Goal: Task Accomplishment & Management: Use online tool/utility

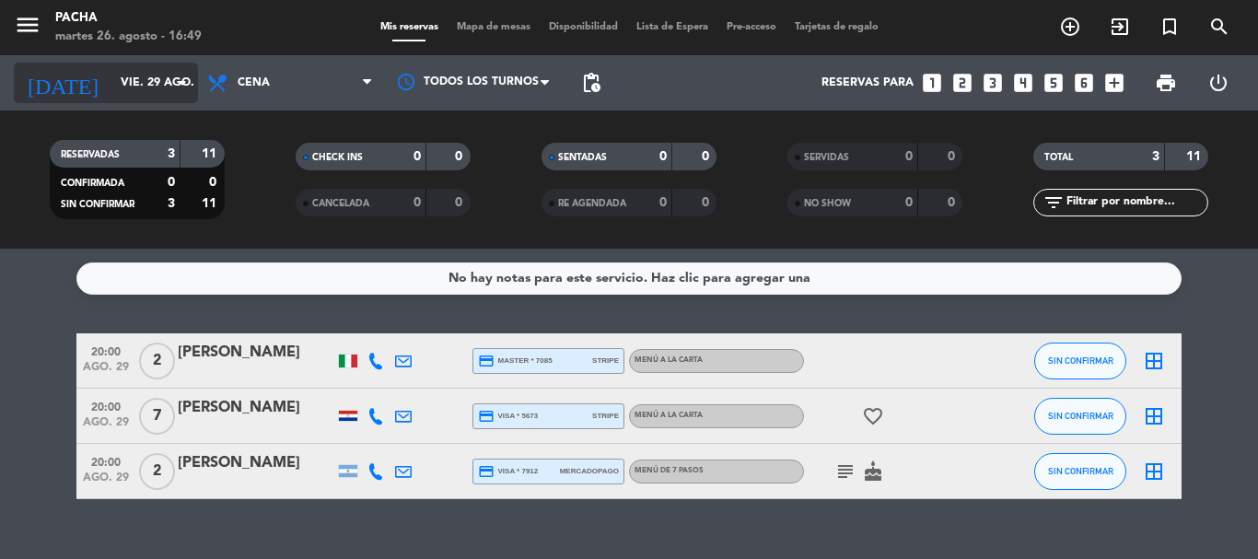
click at [184, 80] on icon "arrow_drop_down" at bounding box center [182, 83] width 22 height 22
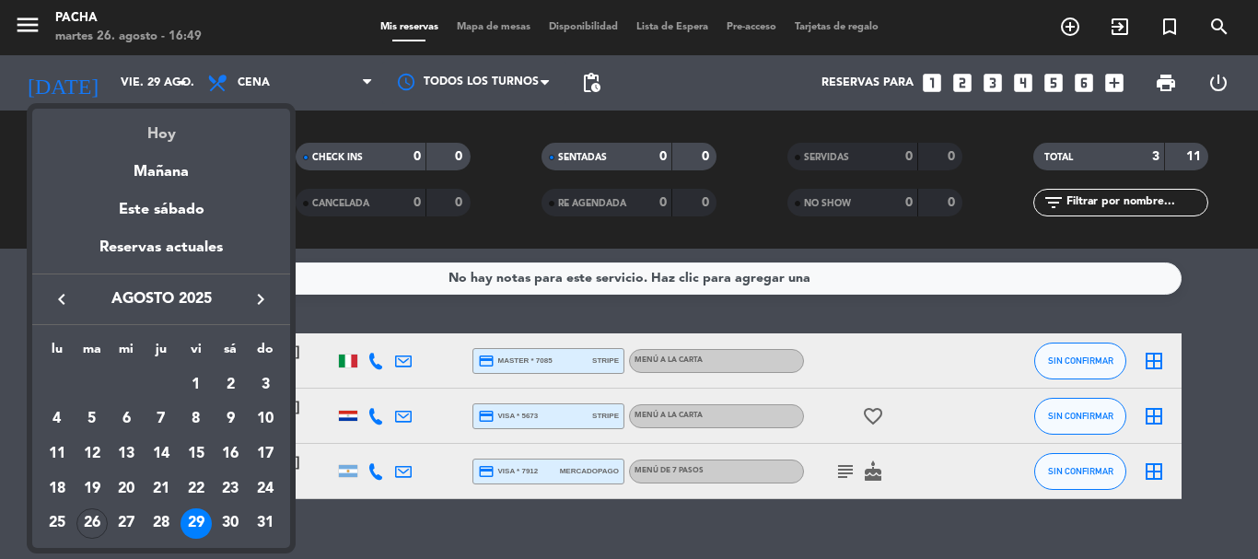
click at [188, 140] on div "Hoy" at bounding box center [161, 128] width 258 height 38
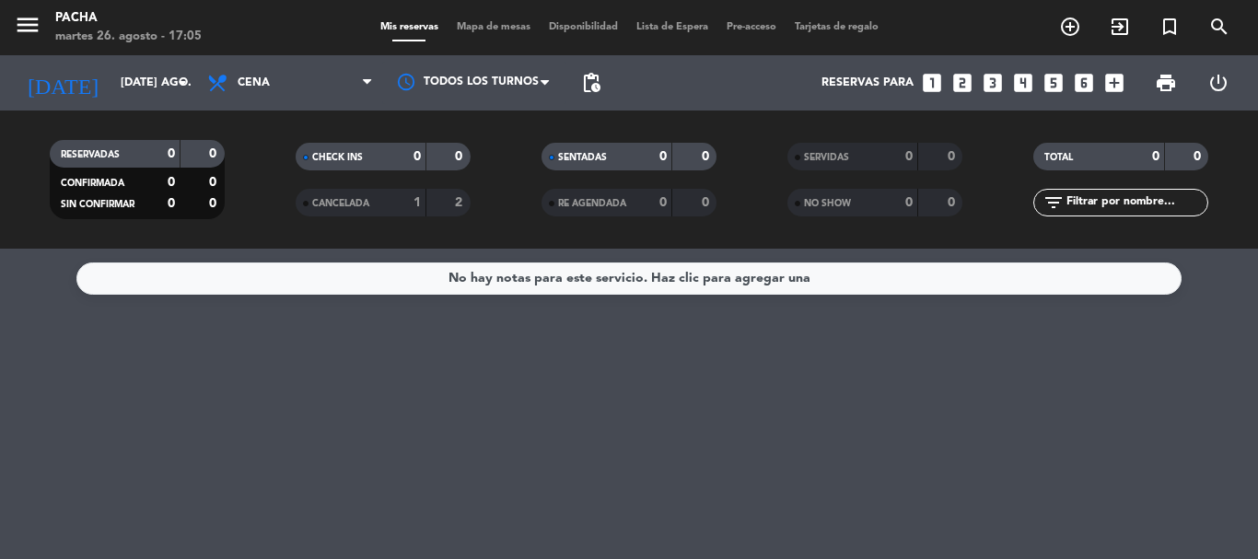
click at [726, 376] on div "No hay notas para este servicio. Haz clic para agregar una" at bounding box center [629, 404] width 1258 height 310
click at [443, 367] on div "No hay notas para este servicio. Haz clic para agregar una" at bounding box center [629, 404] width 1258 height 310
click at [534, 369] on div "No hay notas para este servicio. Haz clic para agregar una" at bounding box center [629, 404] width 1258 height 310
click at [349, 193] on div "CANCELADA" at bounding box center [342, 202] width 85 height 21
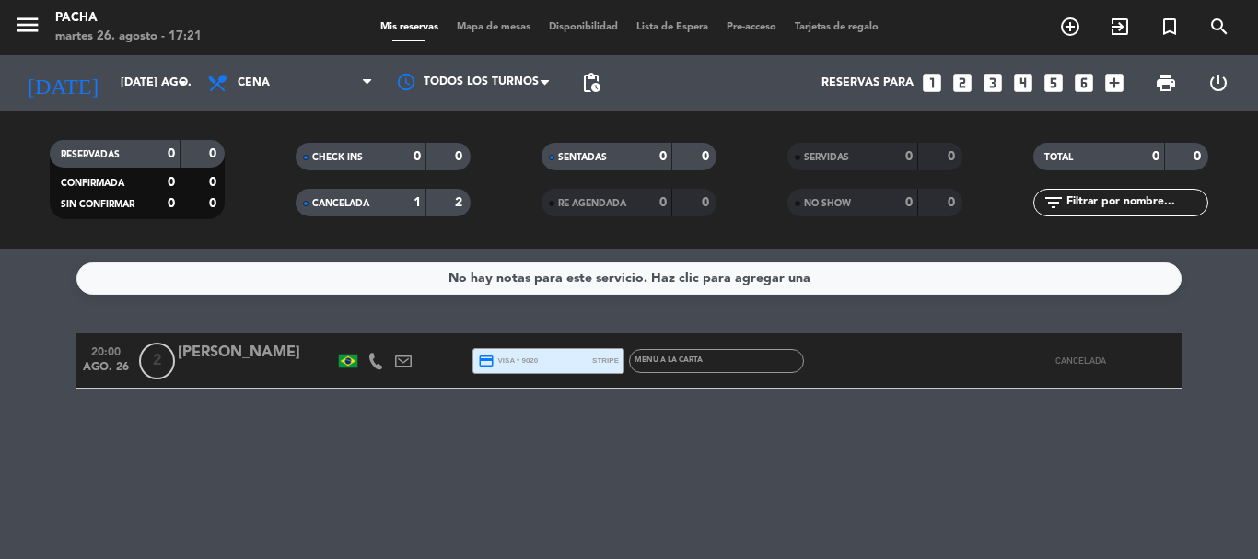
click at [385, 202] on div "1" at bounding box center [402, 202] width 37 height 21
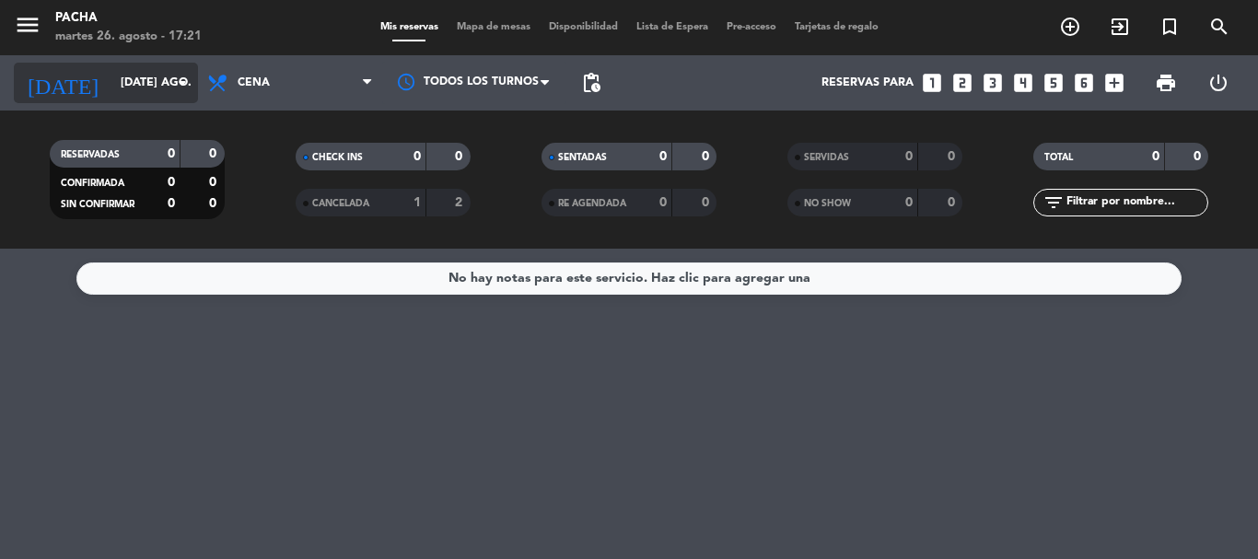
click at [175, 99] on div "[DATE] [DATE] ago. arrow_drop_down" at bounding box center [106, 83] width 184 height 41
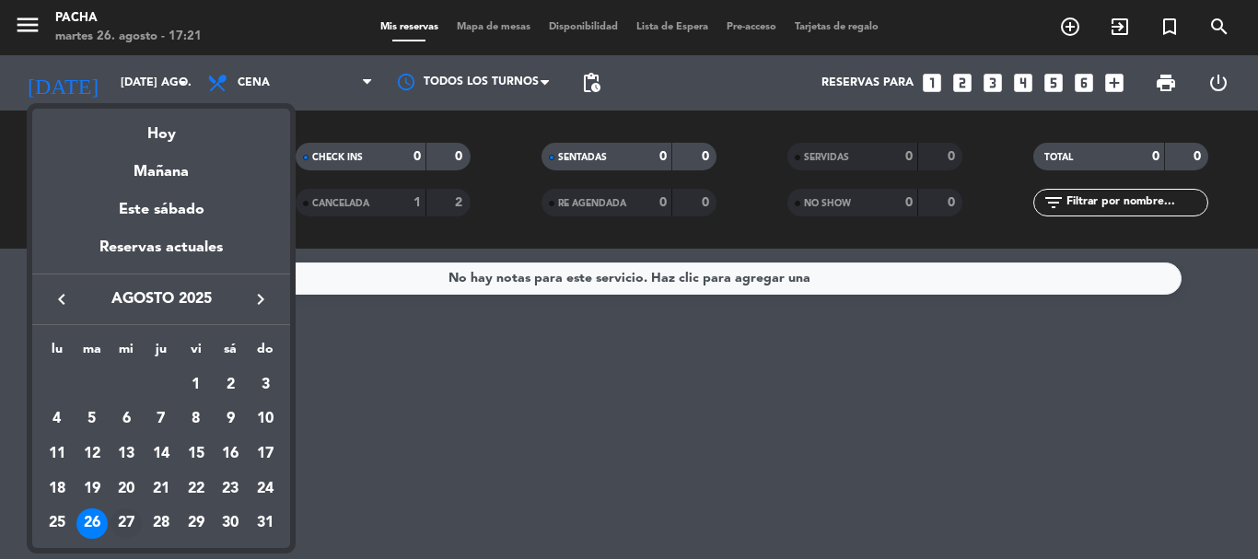
click at [127, 526] on div "27" at bounding box center [126, 523] width 31 height 31
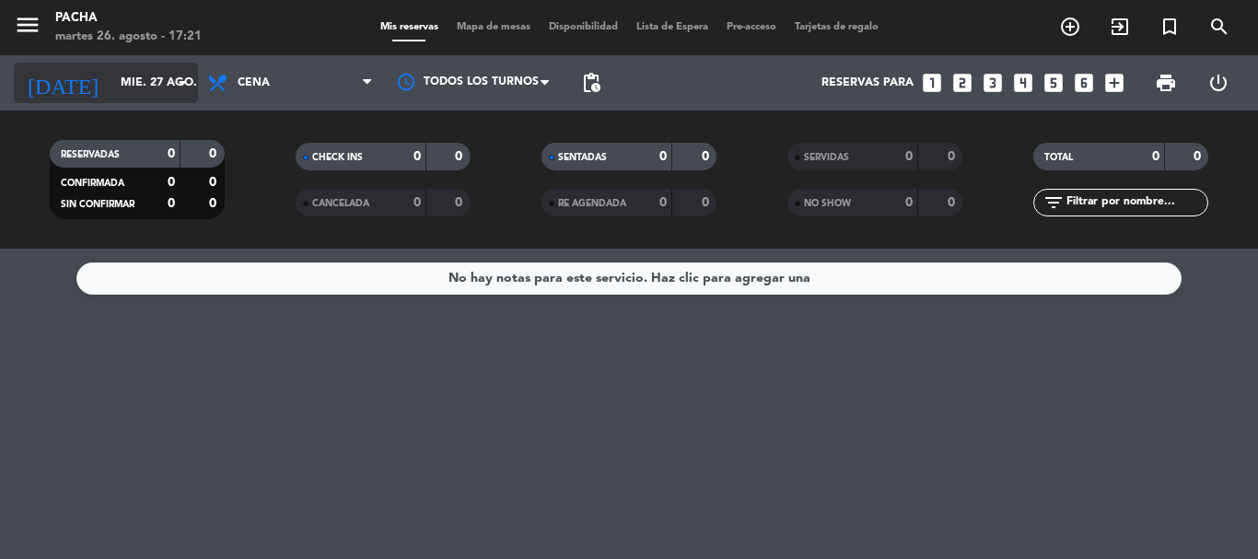
click at [135, 97] on input "mié. 27 ago." at bounding box center [189, 82] width 156 height 31
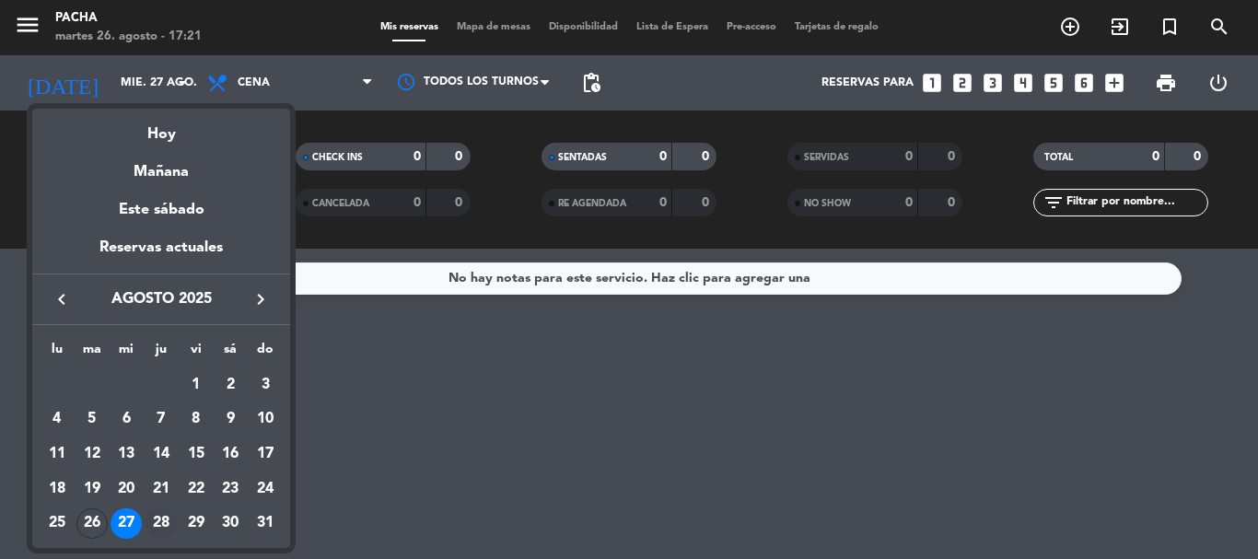
click at [166, 523] on div "28" at bounding box center [161, 523] width 31 height 31
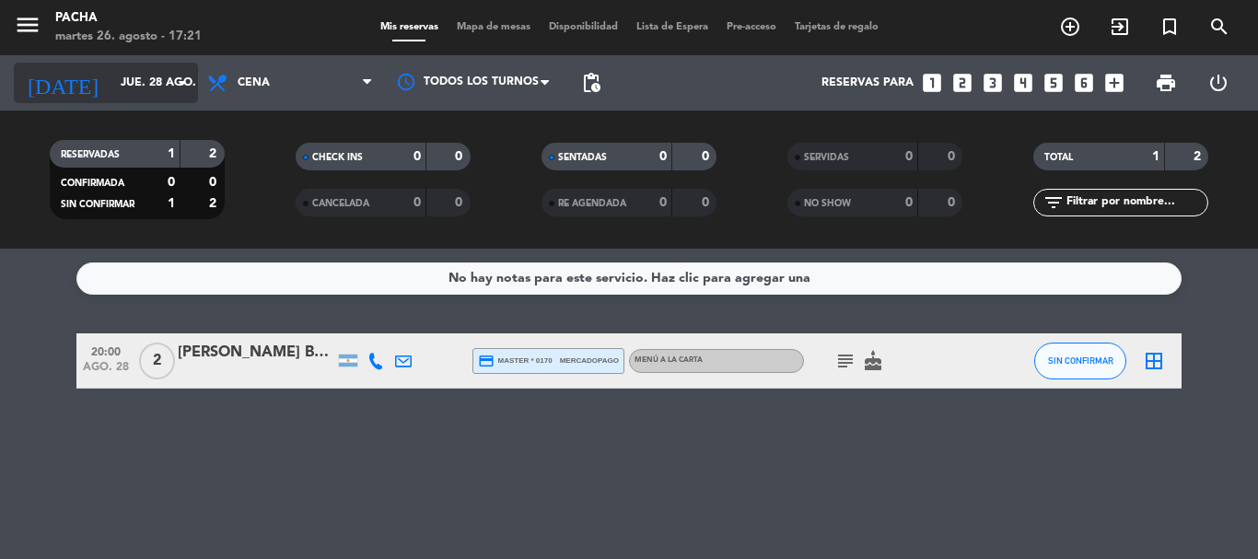
click at [134, 95] on input "jue. 28 ago." at bounding box center [189, 82] width 156 height 31
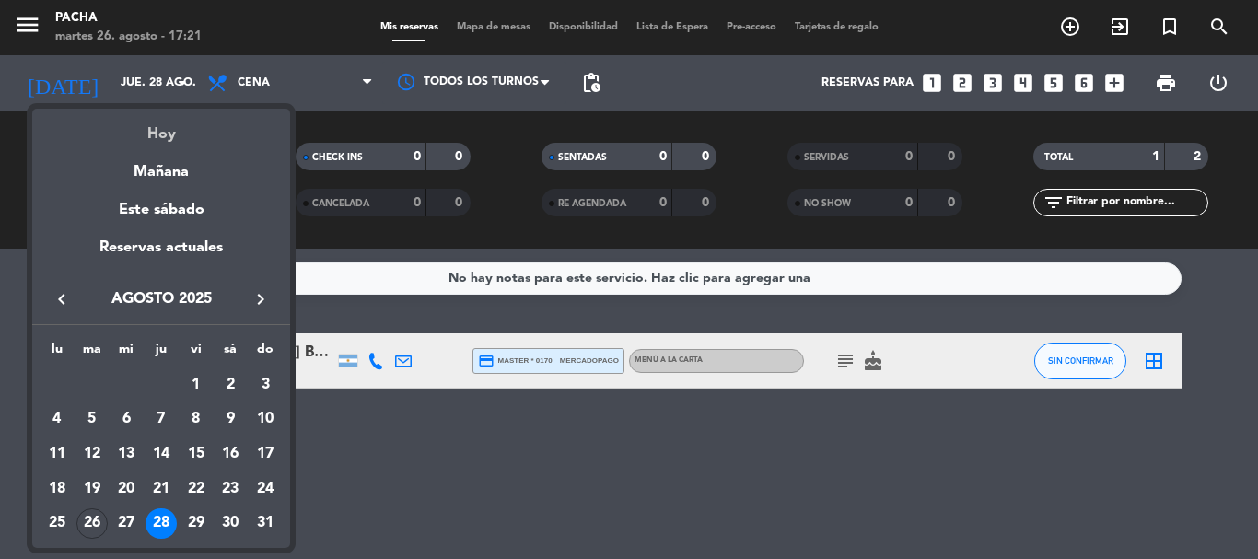
click at [142, 139] on div "Hoy" at bounding box center [161, 128] width 258 height 38
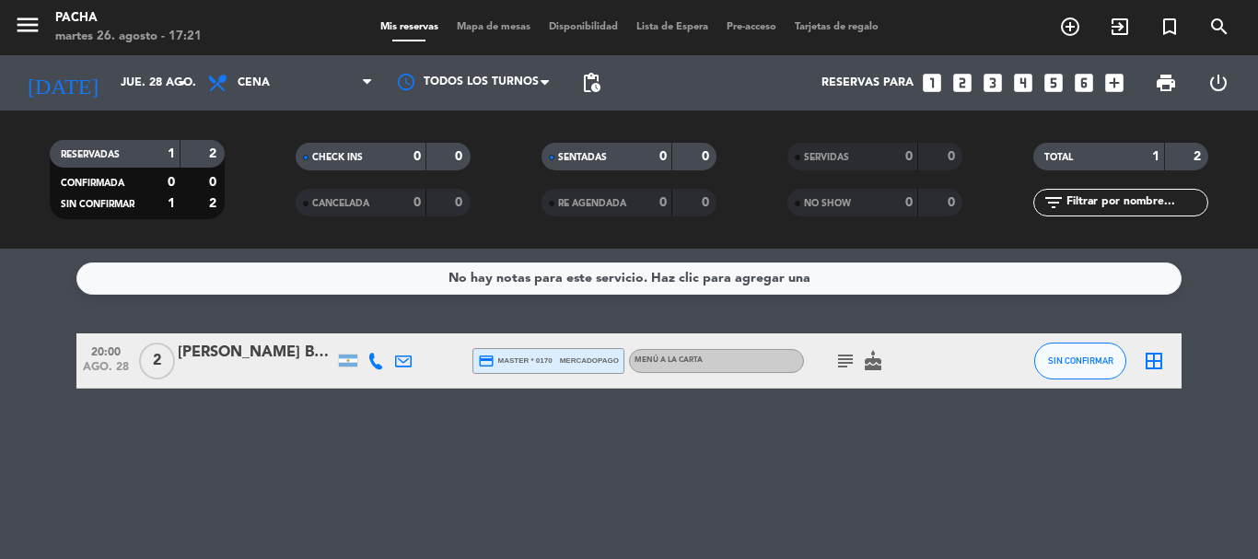
type input "[DATE] ago."
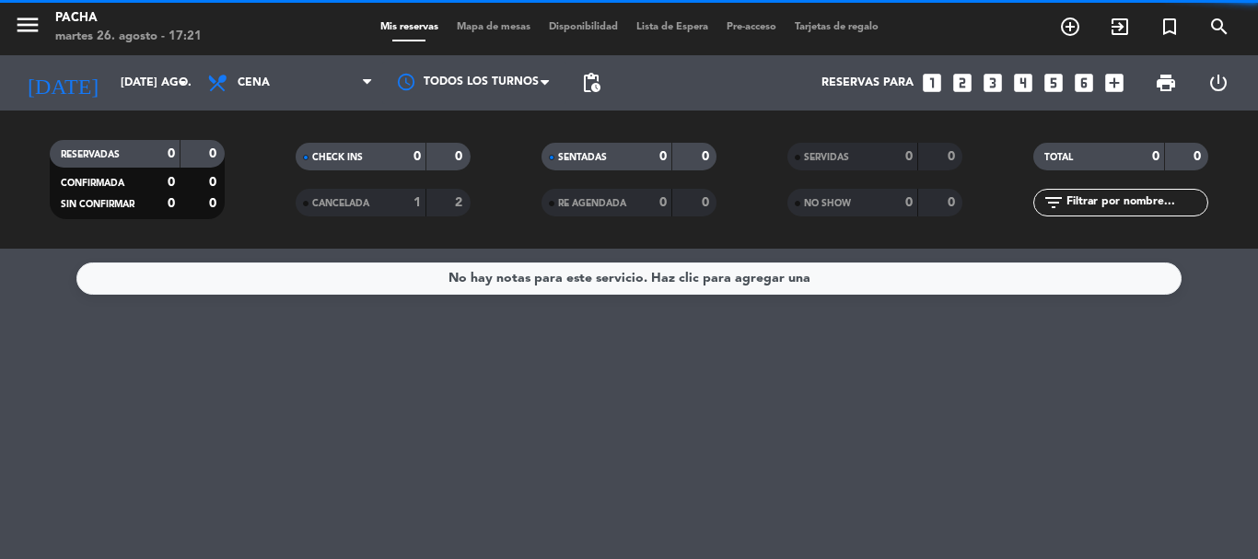
click at [388, 471] on div "No hay notas para este servicio. Haz clic para agregar una" at bounding box center [629, 404] width 1258 height 310
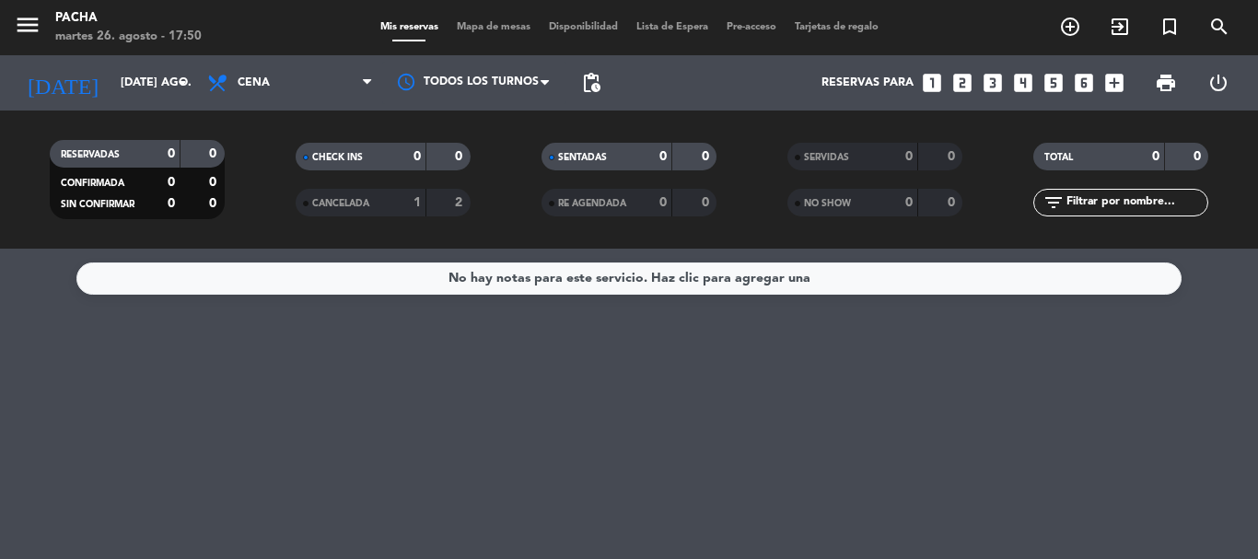
click at [993, 420] on div "No hay notas para este servicio. Haz clic para agregar una" at bounding box center [629, 404] width 1258 height 310
click at [742, 420] on div "No hay notas para este servicio. Haz clic para agregar una" at bounding box center [629, 404] width 1258 height 310
click at [553, 457] on div "No hay notas para este servicio. Haz clic para agregar una" at bounding box center [629, 404] width 1258 height 310
click at [905, 388] on div "No hay notas para este servicio. Haz clic para agregar una" at bounding box center [629, 404] width 1258 height 310
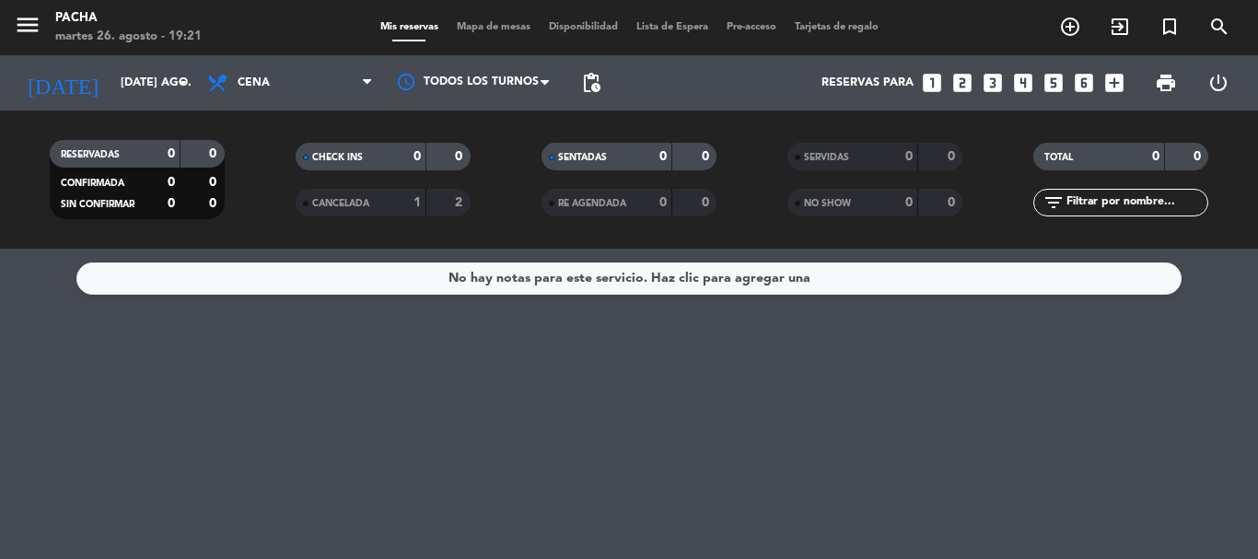
click at [505, 505] on div "No hay notas para este servicio. Haz clic para agregar una" at bounding box center [629, 404] width 1258 height 310
click at [771, 472] on div "No hay notas para este servicio. Haz clic para agregar una" at bounding box center [629, 404] width 1258 height 310
click at [586, 464] on div "No hay notas para este servicio. Haz clic para agregar una" at bounding box center [629, 404] width 1258 height 310
click at [206, 84] on icon at bounding box center [219, 83] width 27 height 22
click at [168, 82] on input "[DATE] ago." at bounding box center [189, 82] width 156 height 31
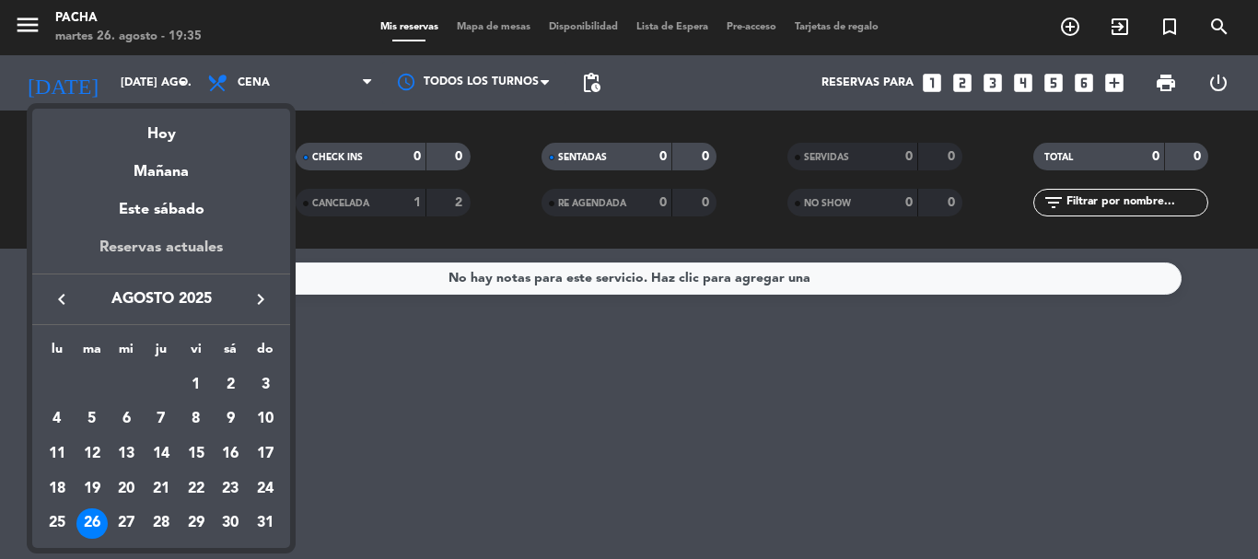
click at [182, 252] on div "Reservas actuales" at bounding box center [161, 255] width 258 height 38
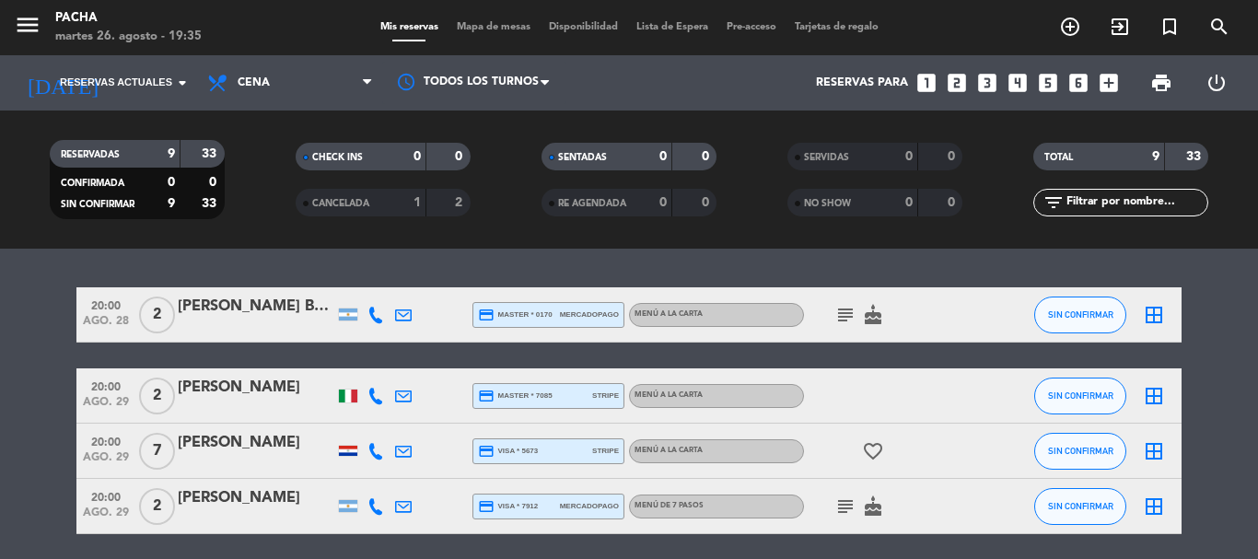
click at [842, 318] on icon "subject" at bounding box center [845, 315] width 22 height 22
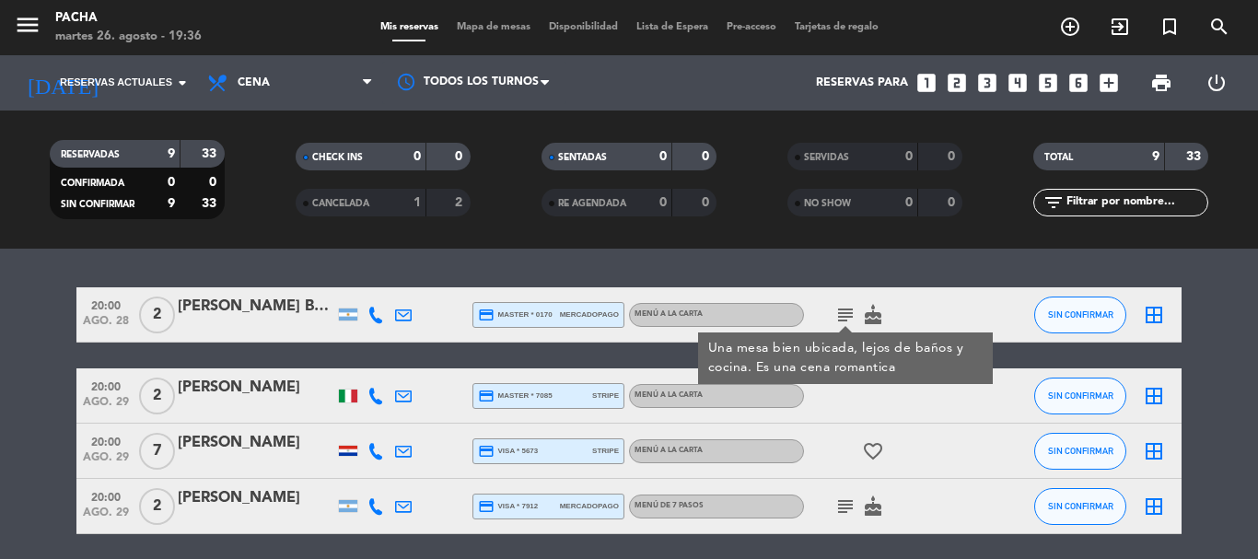
click at [1153, 320] on icon "border_all" at bounding box center [1154, 315] width 22 height 22
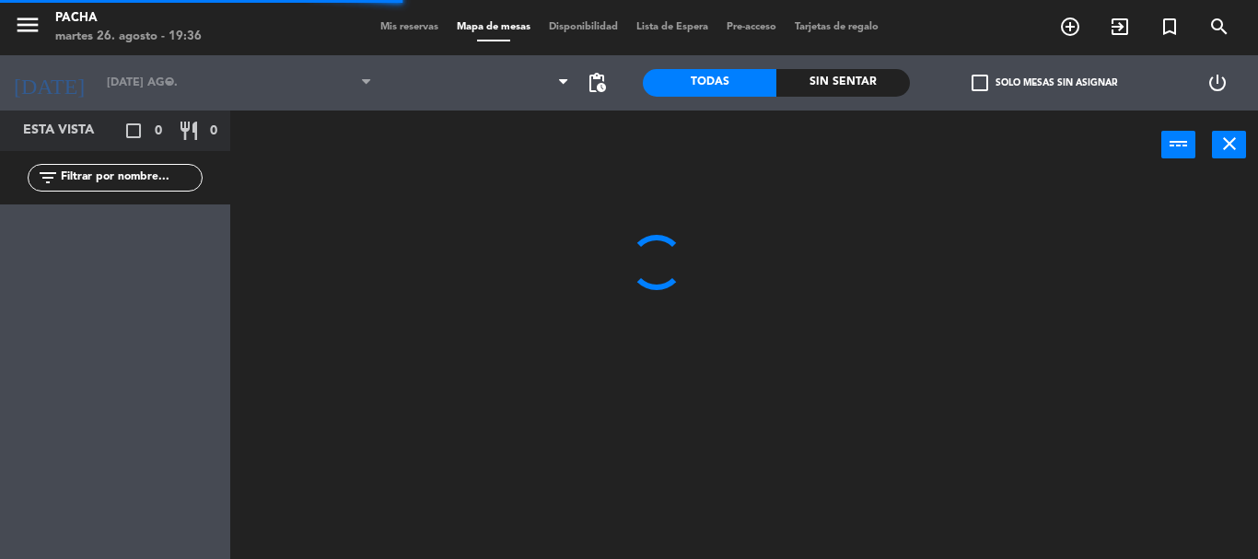
type input "jue. 28 ago."
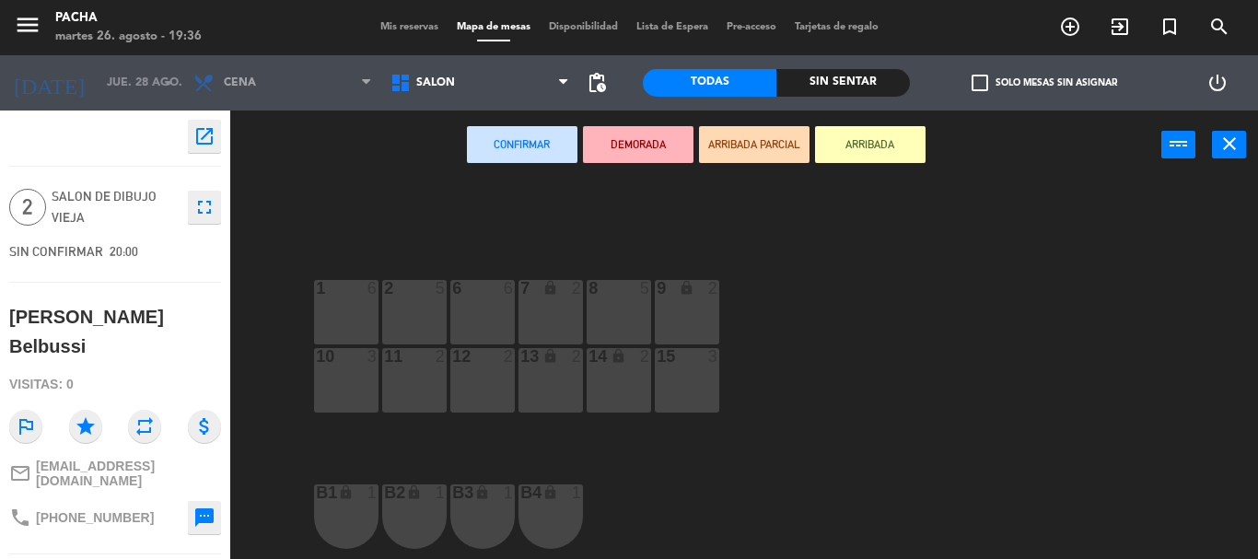
click at [496, 394] on div "12 2" at bounding box center [482, 380] width 64 height 64
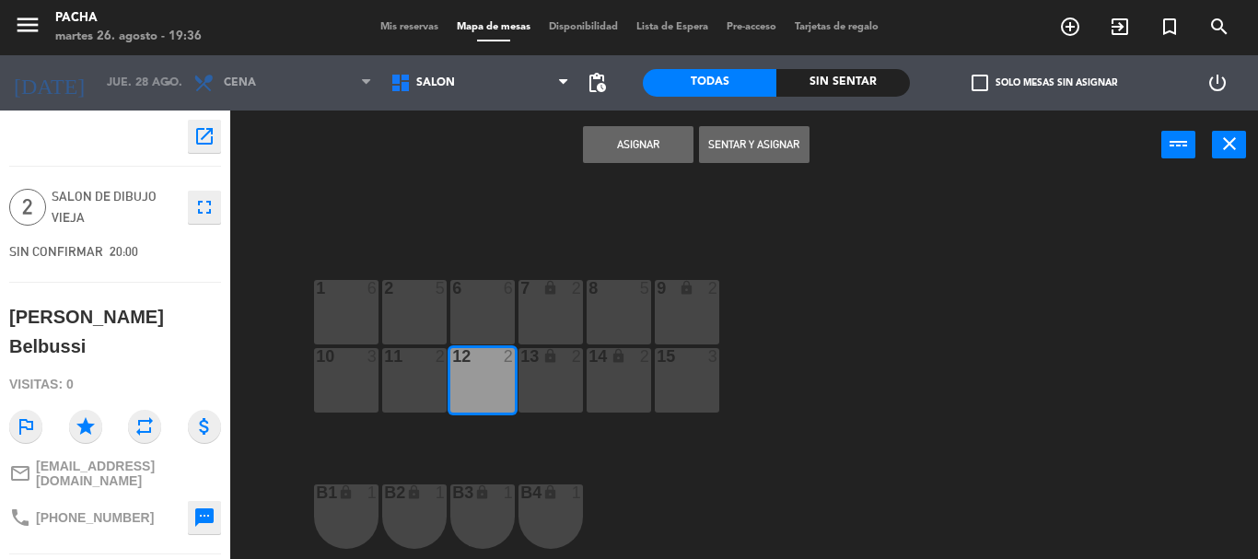
click at [658, 152] on button "Asignar" at bounding box center [638, 144] width 111 height 37
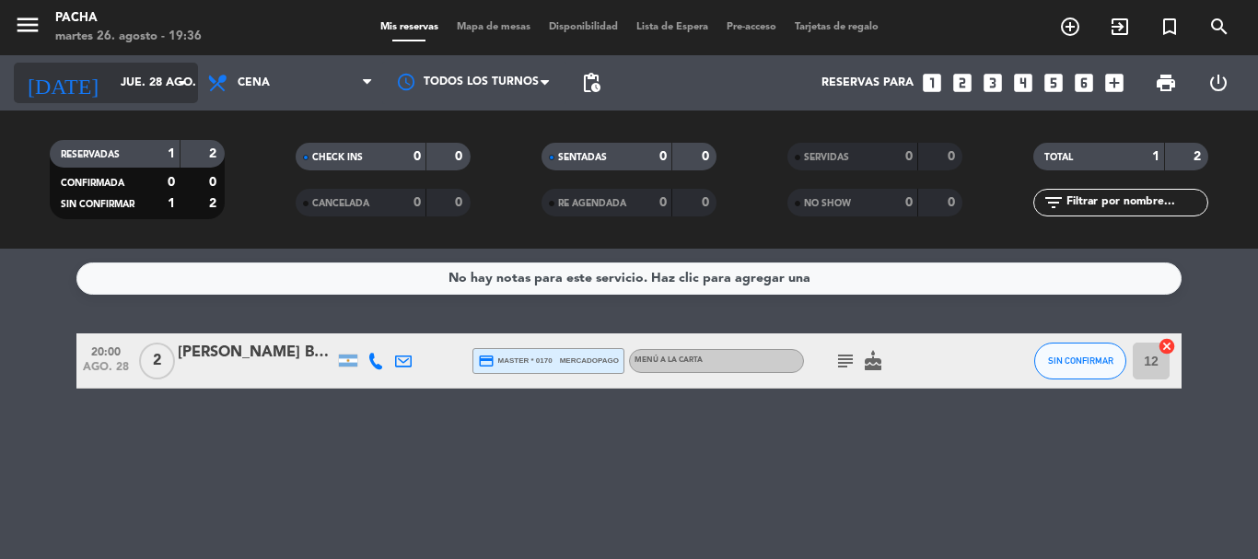
click at [166, 97] on input "jue. 28 ago." at bounding box center [189, 82] width 156 height 31
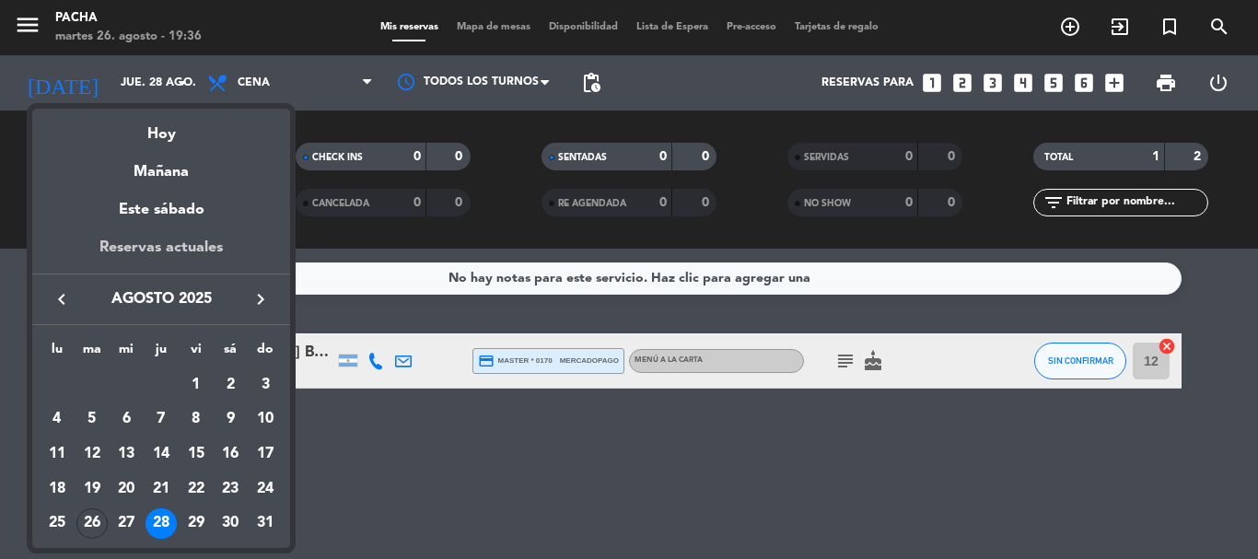
click at [180, 243] on div "Reservas actuales" at bounding box center [161, 255] width 258 height 38
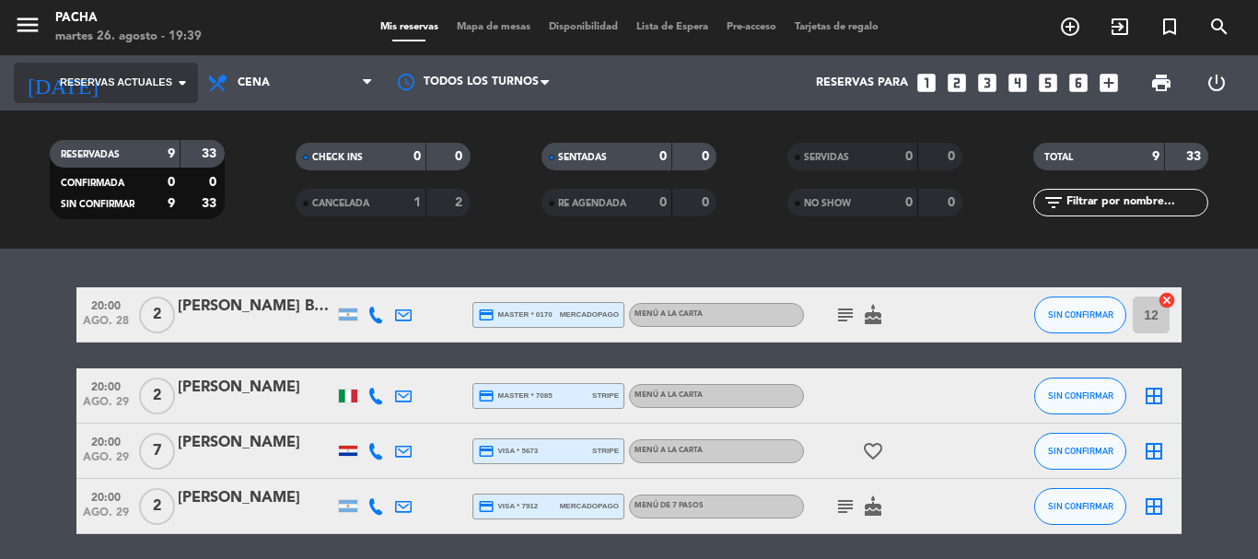
click at [184, 84] on icon "arrow_drop_down" at bounding box center [182, 83] width 22 height 22
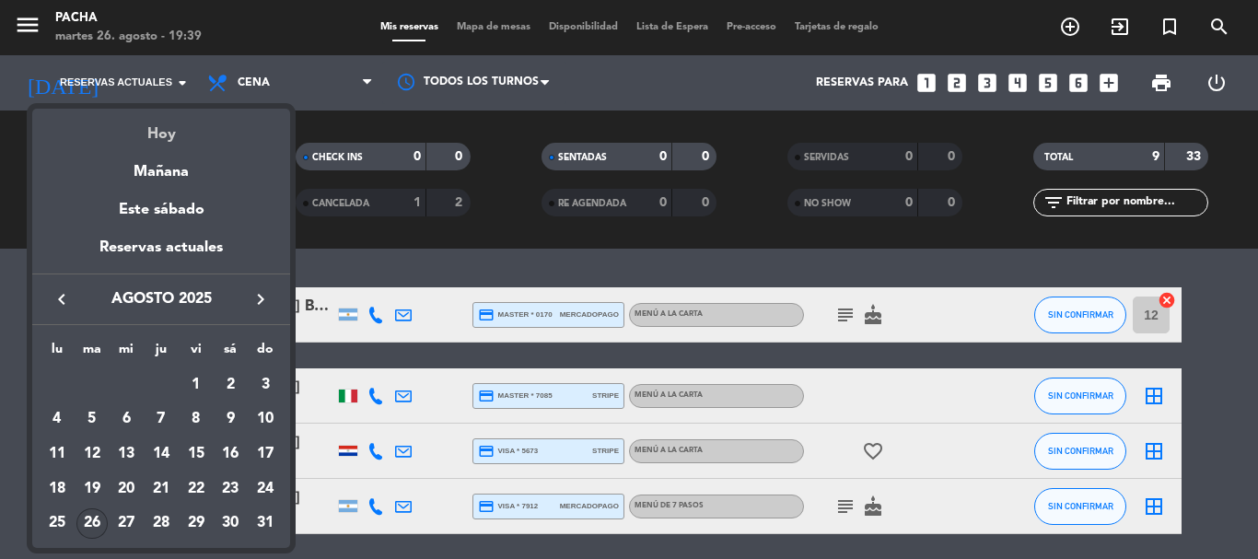
click at [197, 127] on div "Hoy" at bounding box center [161, 128] width 258 height 38
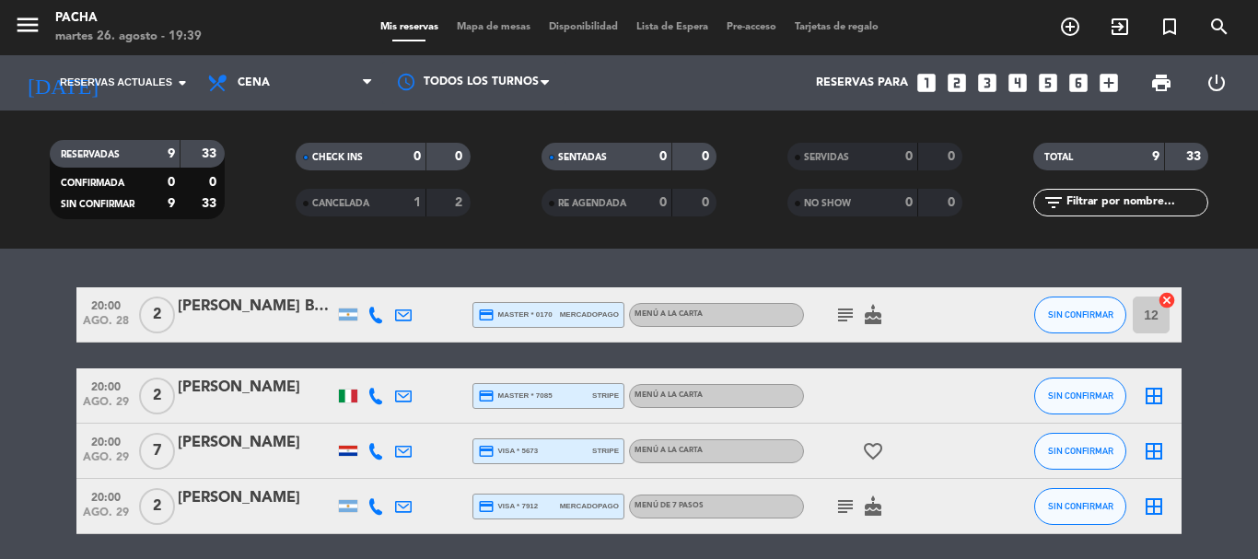
type input "[DATE] ago."
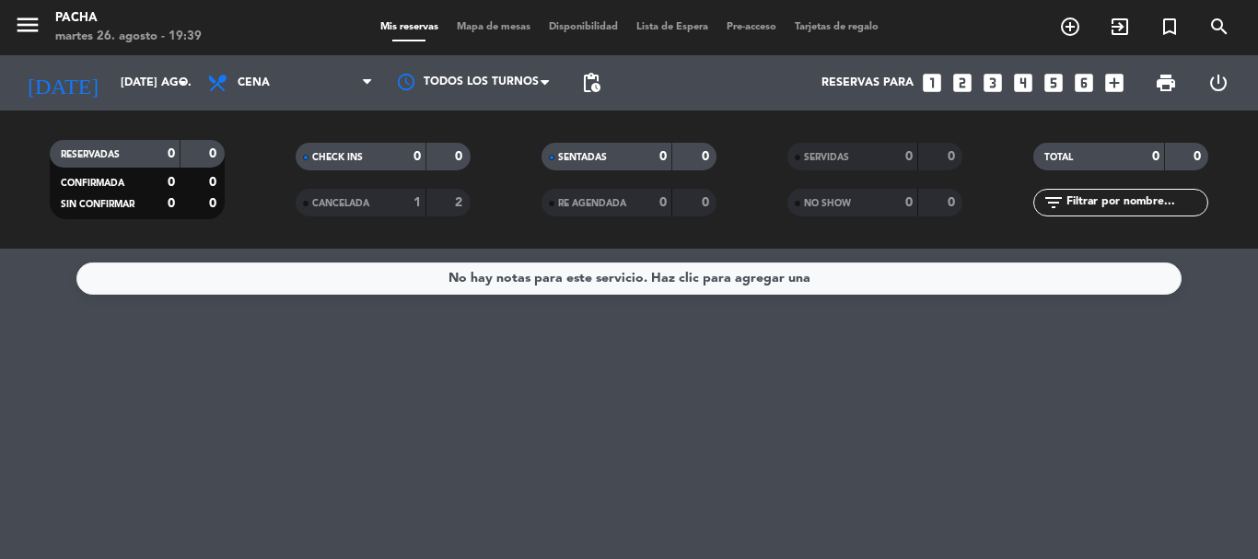
click at [349, 333] on div at bounding box center [628, 333] width 1105 height 1
click at [1257, 45] on div "menu Pacha martes 26. agosto - 19:49 Mis reservas Mapa de mesas Disponibilidad …" at bounding box center [629, 27] width 1258 height 55
click at [465, 20] on div "Mis reservas Mapa de mesas Disponibilidad Lista de Espera Pre-acceso Tarjetas d…" at bounding box center [629, 27] width 517 height 17
click at [472, 27] on span "Mapa de mesas" at bounding box center [494, 27] width 92 height 10
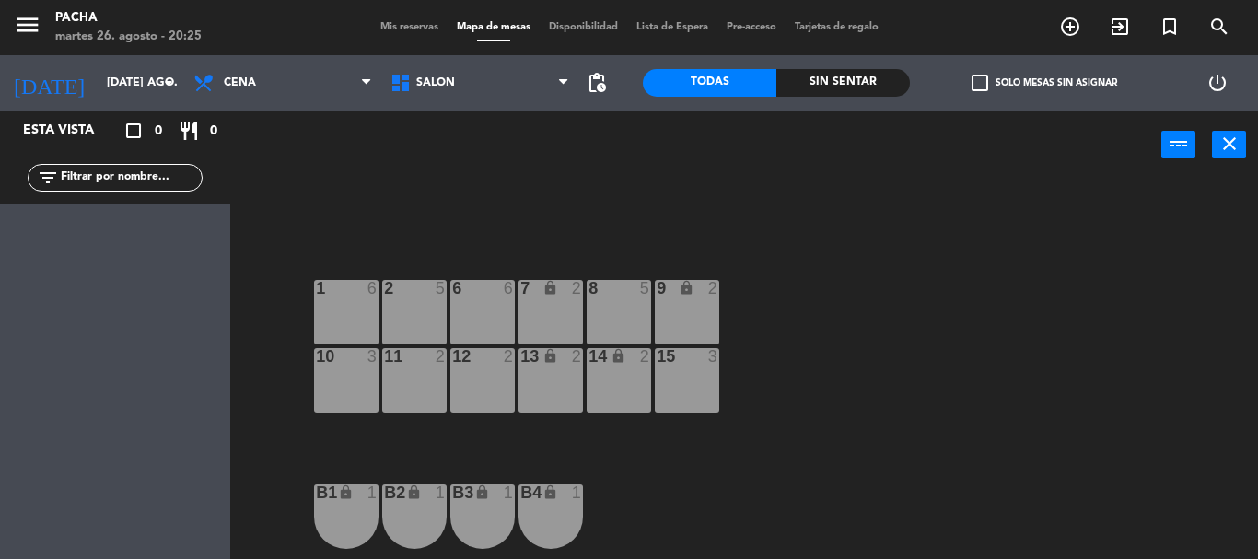
click at [1062, 314] on div "6 6 7 lock 2 8 5 9 lock 2 1 6 2 5 11 2 10 3 12 2 13 lock 2 14 lock 2 15 3 B1 lo…" at bounding box center [750, 369] width 1015 height 379
click at [506, 390] on div "12 2" at bounding box center [482, 380] width 64 height 64
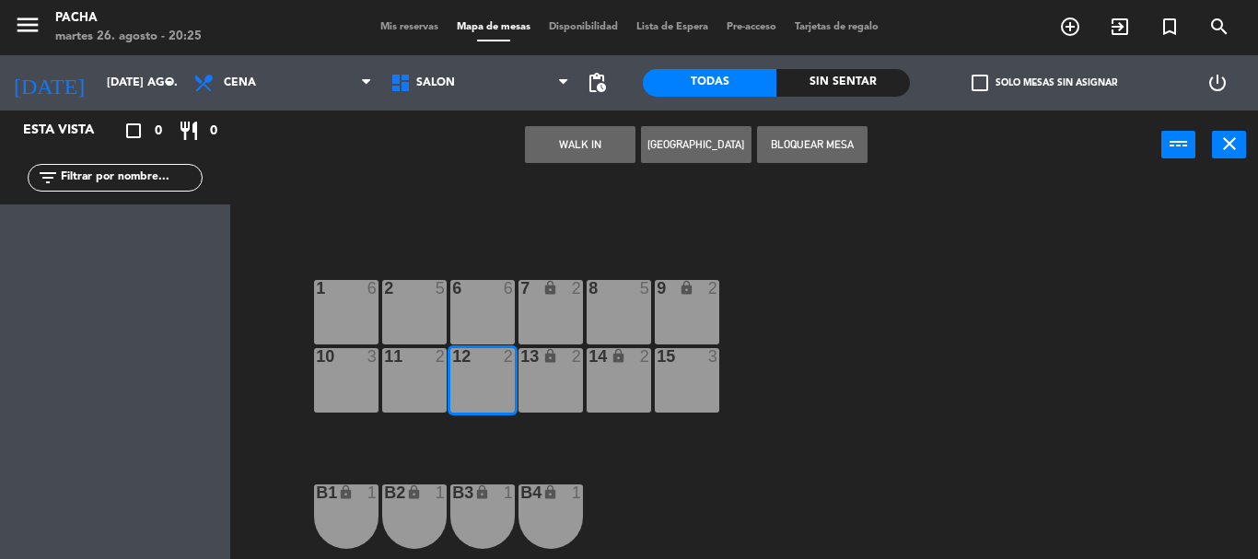
click at [796, 439] on div "6 6 7 lock 2 8 5 9 lock 2 1 6 2 5 11 2 10 3 12 2 13 lock 2 14 lock 2 15 3 B1 lo…" at bounding box center [750, 369] width 1015 height 379
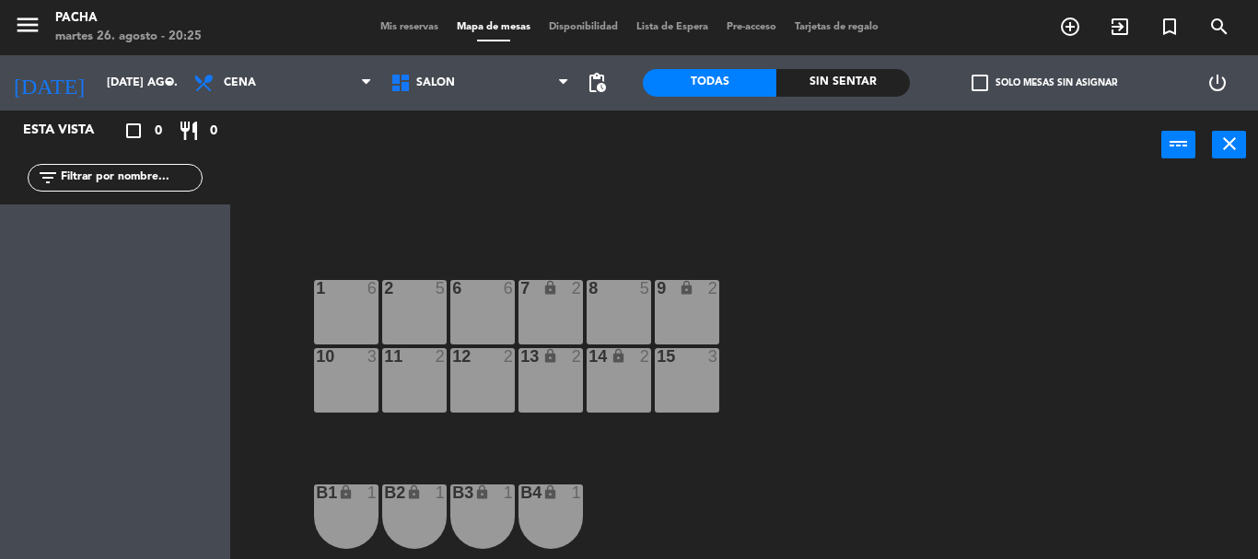
click at [438, 380] on div "11 2" at bounding box center [414, 380] width 64 height 64
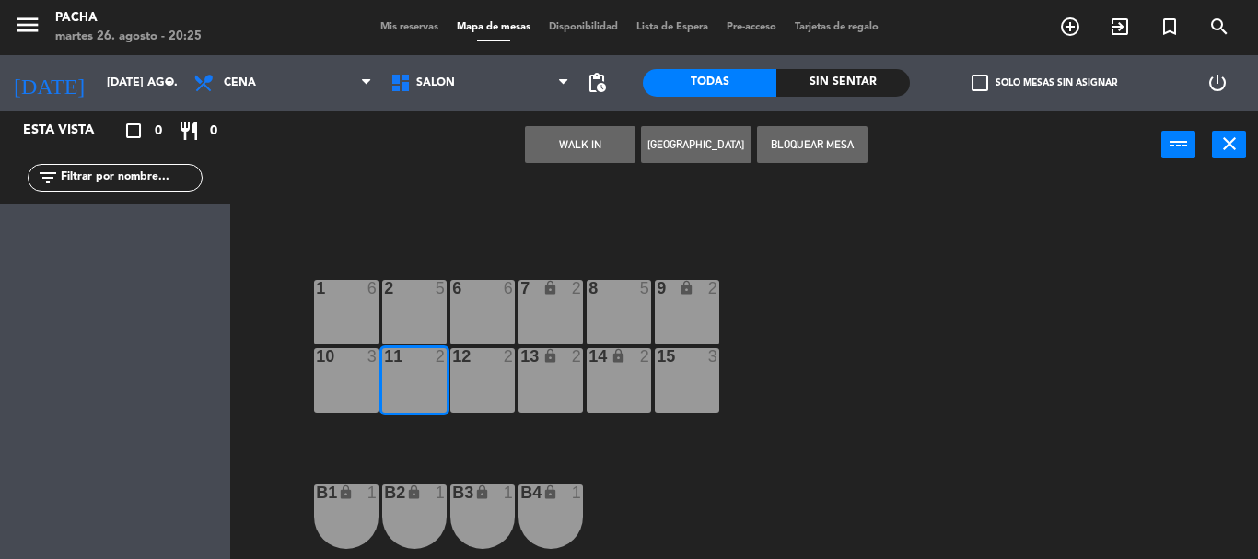
click at [583, 146] on button "WALK IN" at bounding box center [580, 144] width 111 height 37
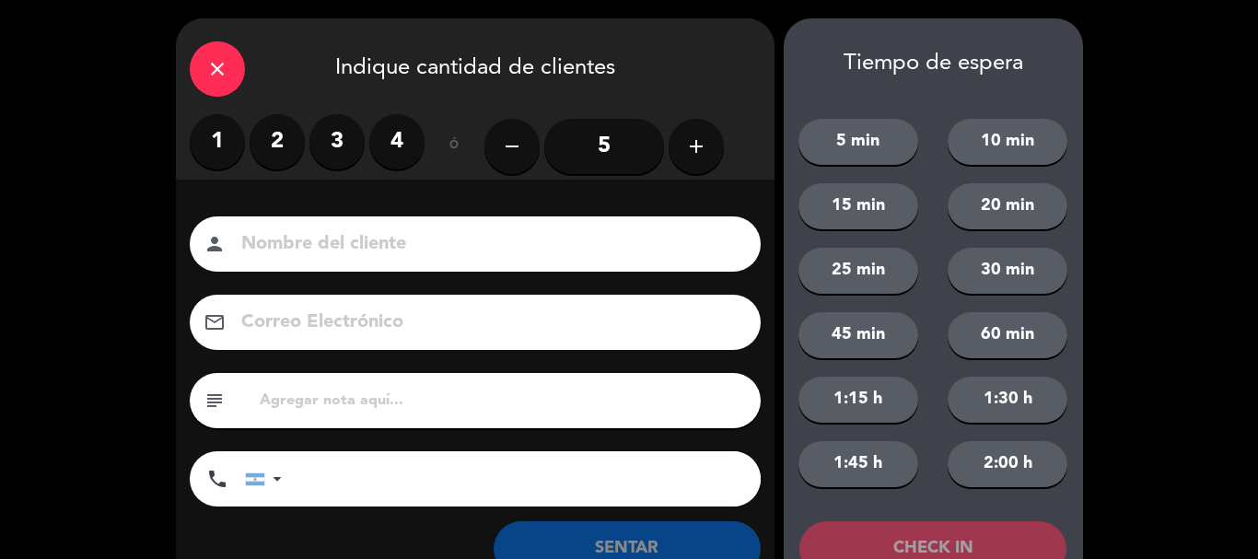
click at [285, 137] on label "2" at bounding box center [277, 141] width 55 height 55
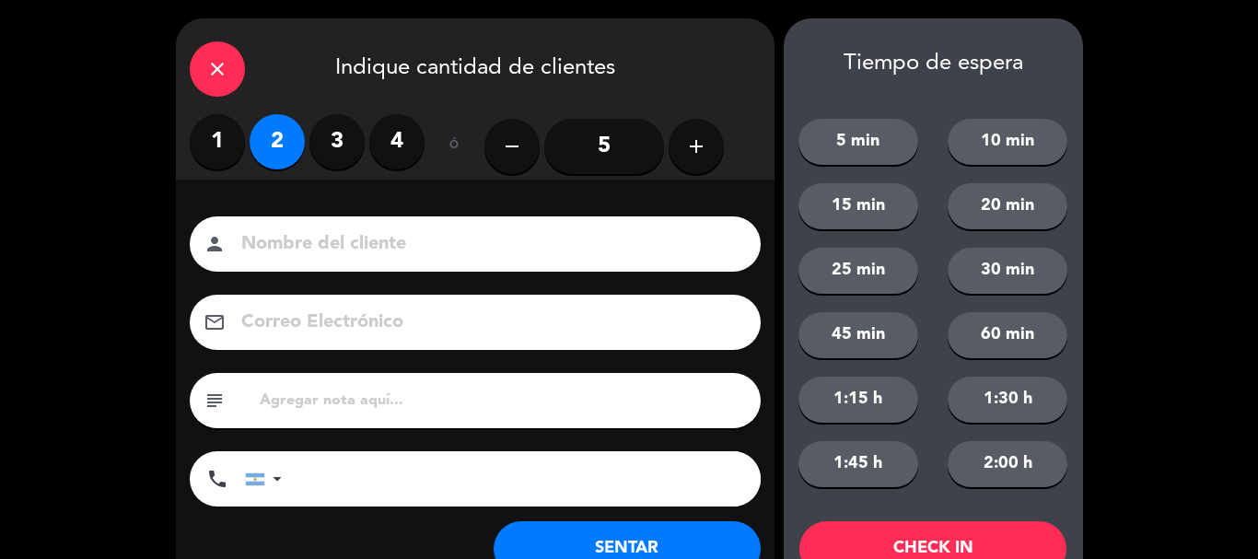
scroll to position [64, 0]
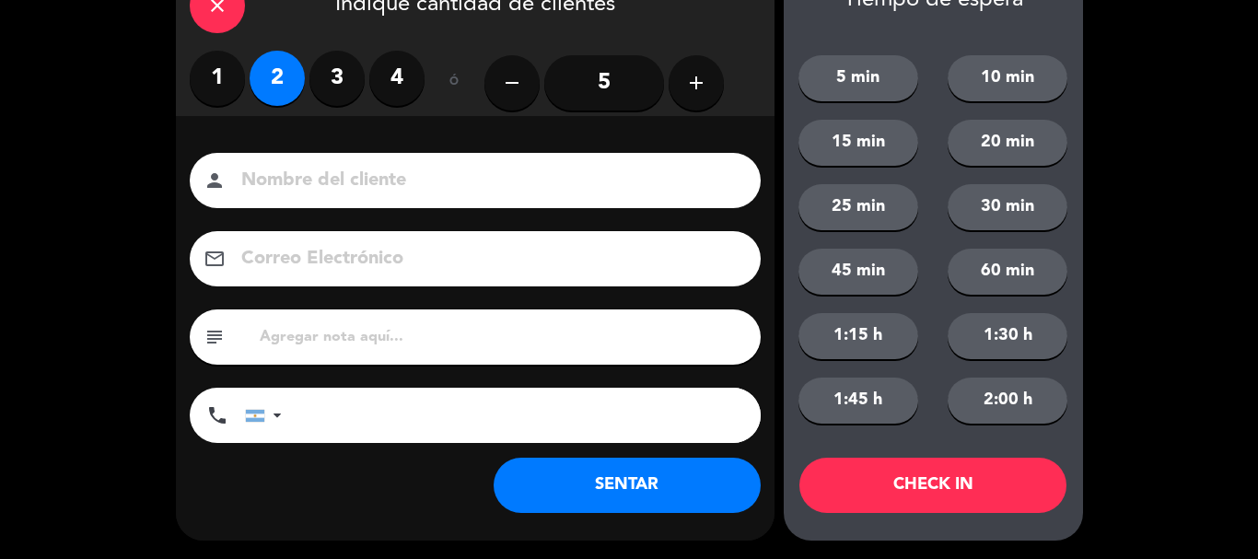
click at [549, 498] on button "SENTAR" at bounding box center [627, 485] width 267 height 55
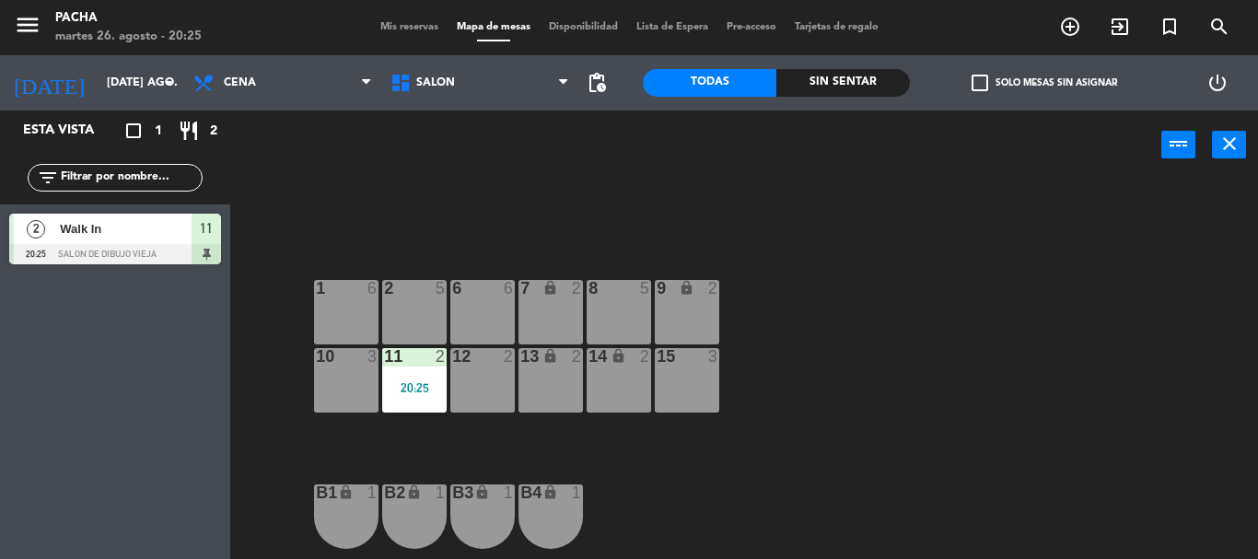
click at [762, 425] on div "6 6 7 lock 2 8 5 9 lock 2 1 6 2 5 11 2 20:25 10 3 12 2 13 lock 2 14 lock 2 15 3…" at bounding box center [750, 369] width 1015 height 379
click at [1106, 317] on div "6 6 7 lock 2 8 5 9 lock 2 1 6 2 5 11 2 20:25 10 3 12 2 13 lock 2 14 lock 2 15 3…" at bounding box center [750, 369] width 1015 height 379
click at [993, 334] on div "6 6 7 lock 2 8 5 9 lock 2 1 6 2 5 11 2 20:25 10 3 12 2 13 lock 2 14 lock 2 15 3…" at bounding box center [750, 369] width 1015 height 379
click at [924, 355] on div "6 6 7 lock 2 8 5 9 lock 2 1 6 2 5 11 2 20:25 10 3 12 2 13 lock 2 14 lock 2 15 3…" at bounding box center [750, 369] width 1015 height 379
click at [149, 74] on input "[DATE] ago." at bounding box center [176, 82] width 156 height 31
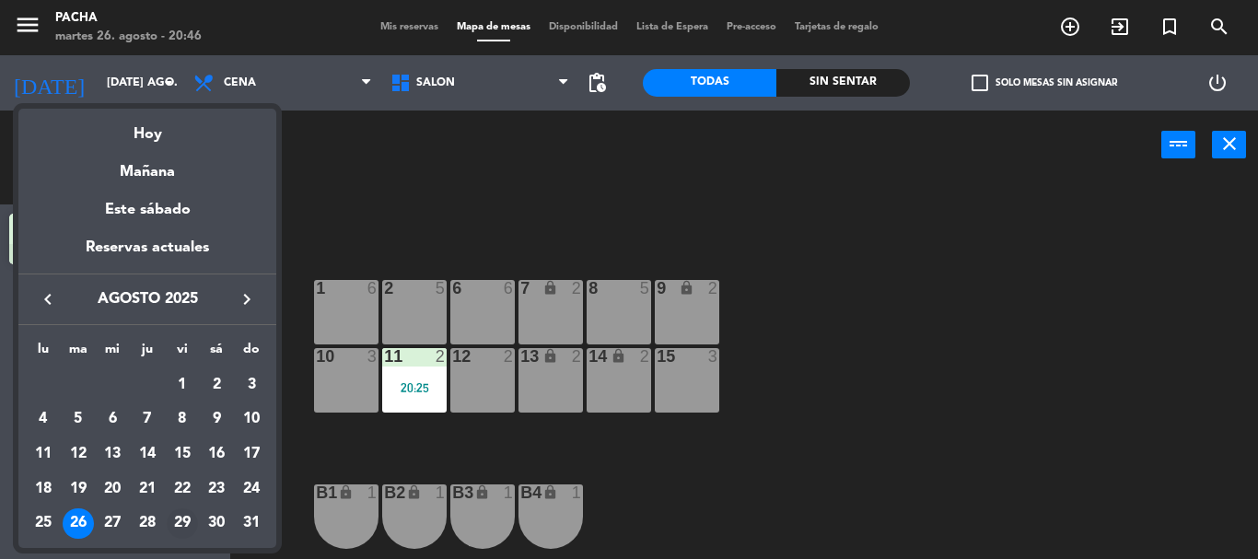
click at [191, 528] on div "29" at bounding box center [182, 523] width 31 height 31
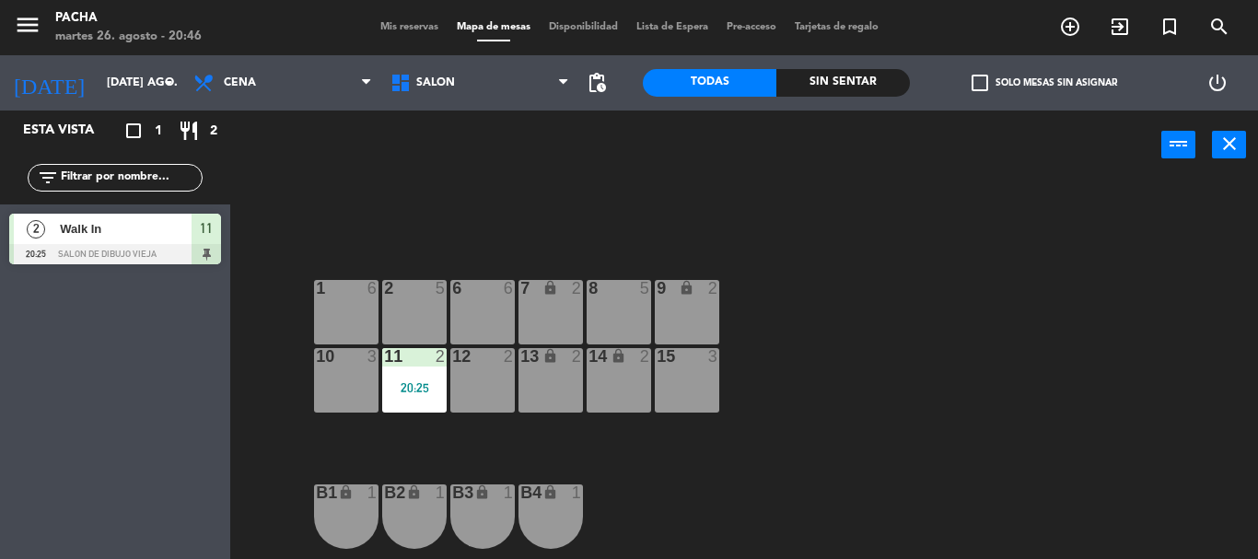
type input "vie. 29 ago."
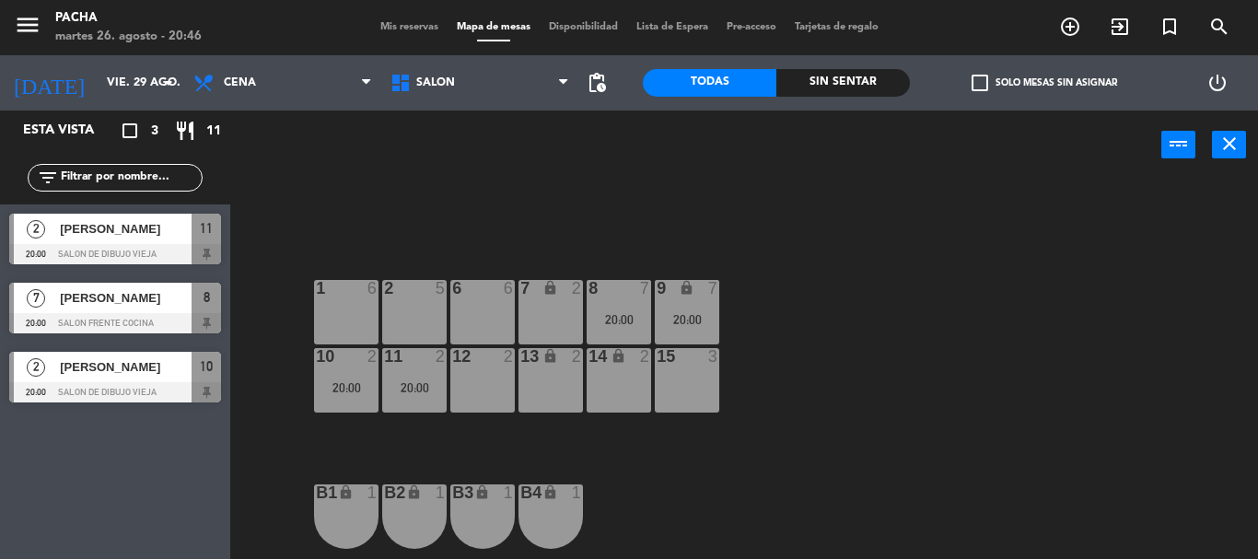
click at [415, 26] on span "Mis reservas" at bounding box center [409, 27] width 76 height 10
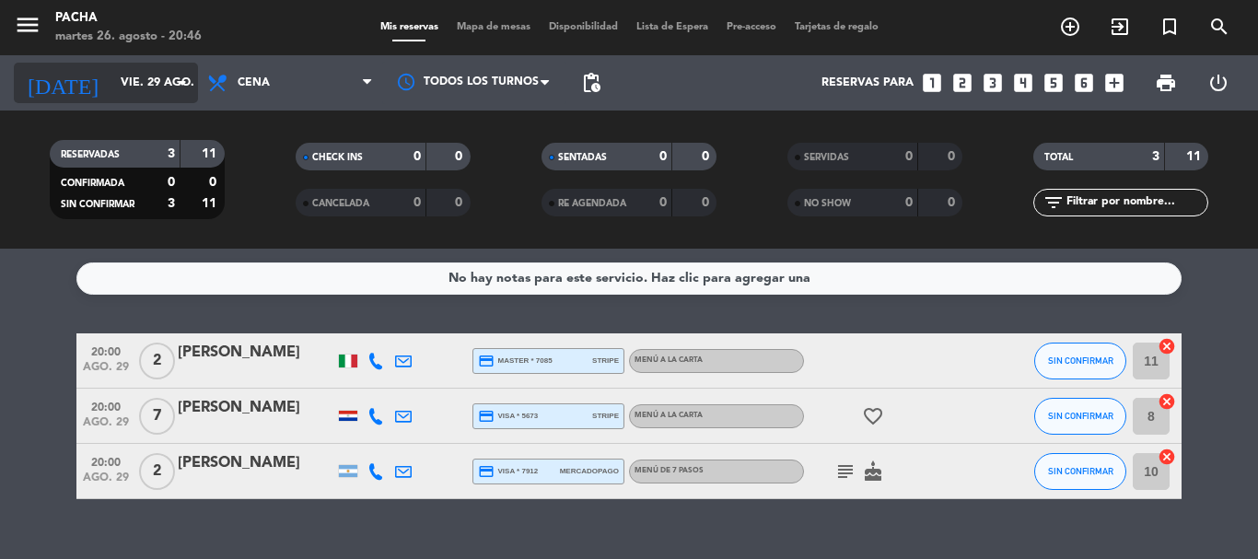
click at [163, 83] on input "vie. 29 ago." at bounding box center [189, 82] width 156 height 31
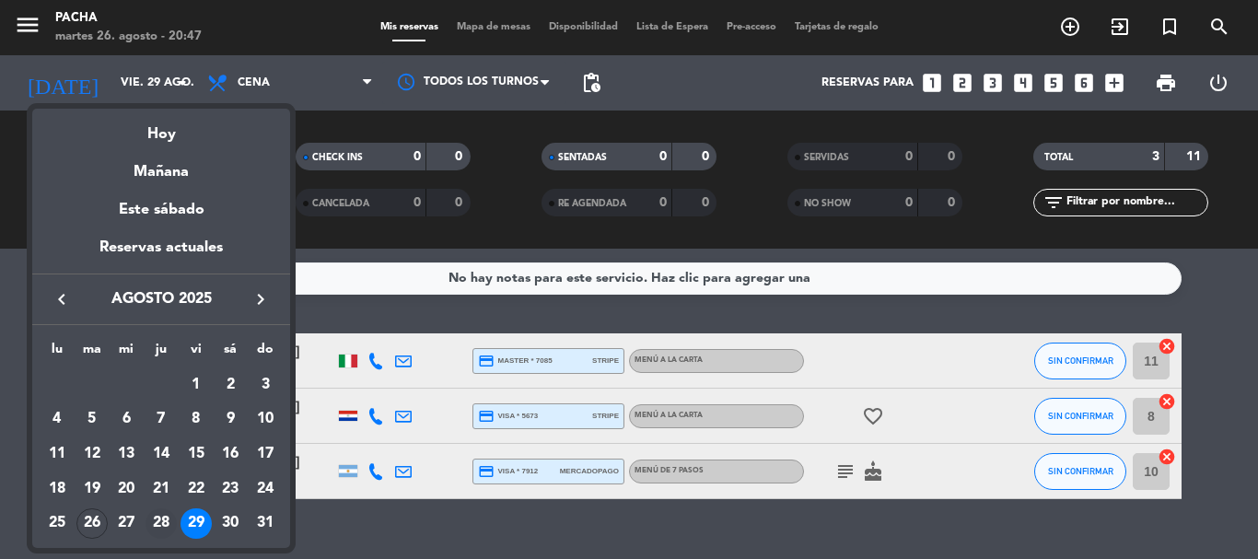
click at [163, 520] on div "28" at bounding box center [161, 523] width 31 height 31
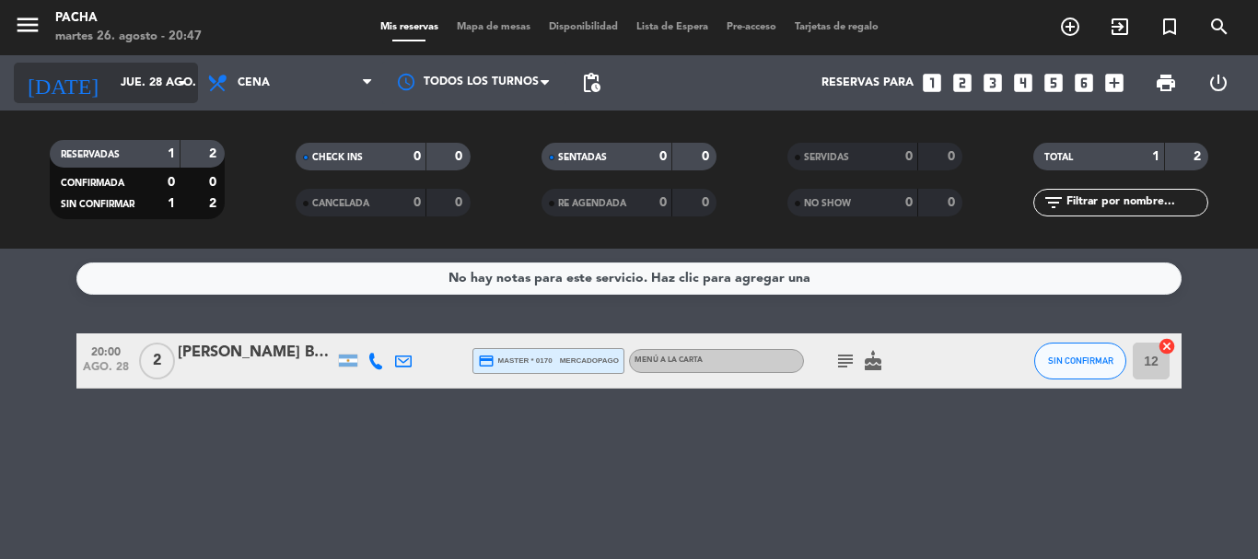
click at [167, 89] on input "jue. 28 ago." at bounding box center [189, 82] width 156 height 31
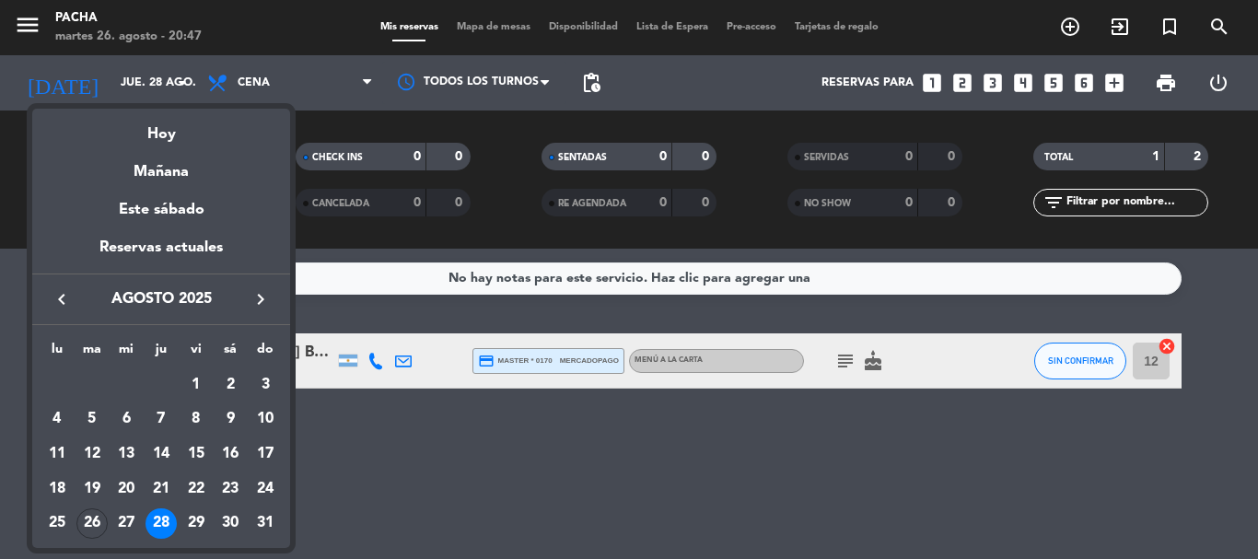
click at [495, 417] on div at bounding box center [629, 279] width 1258 height 559
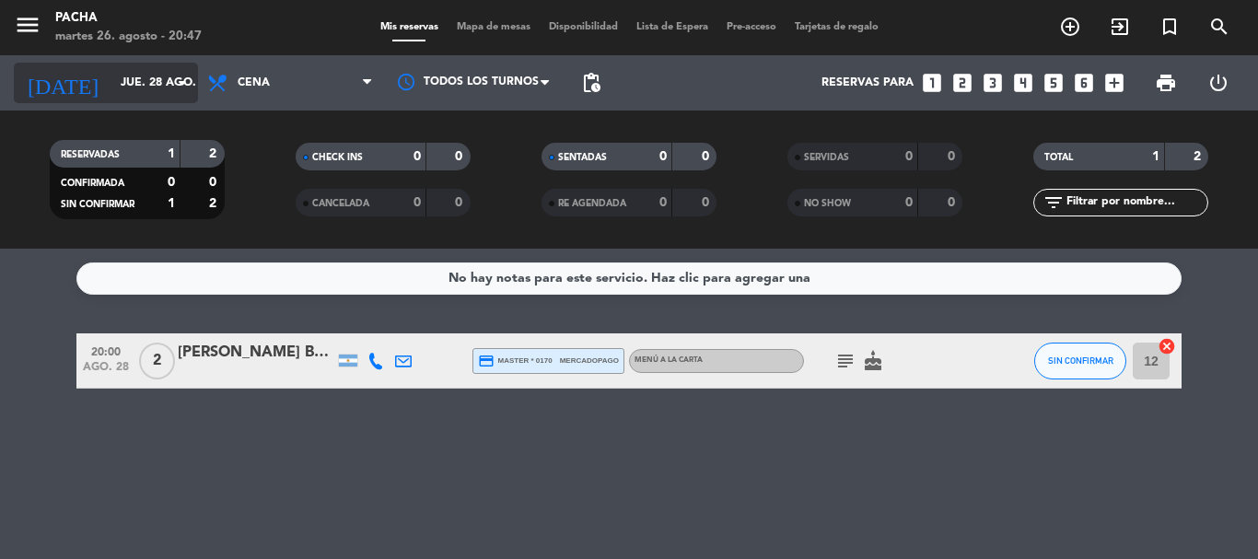
click at [172, 89] on icon "arrow_drop_down" at bounding box center [182, 83] width 22 height 22
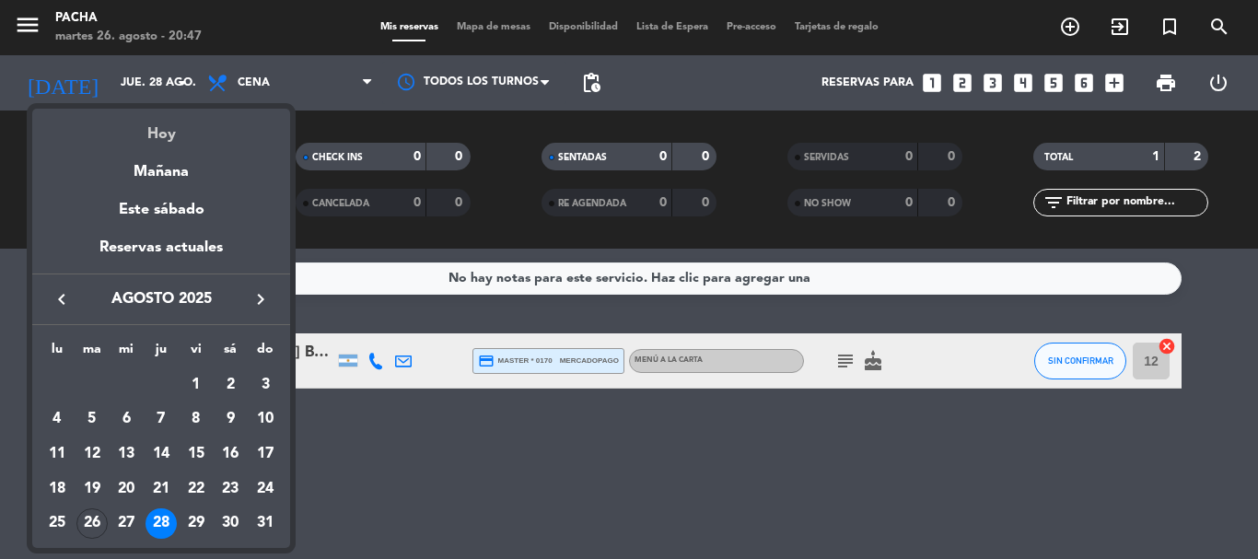
click at [207, 126] on div "Hoy" at bounding box center [161, 128] width 258 height 38
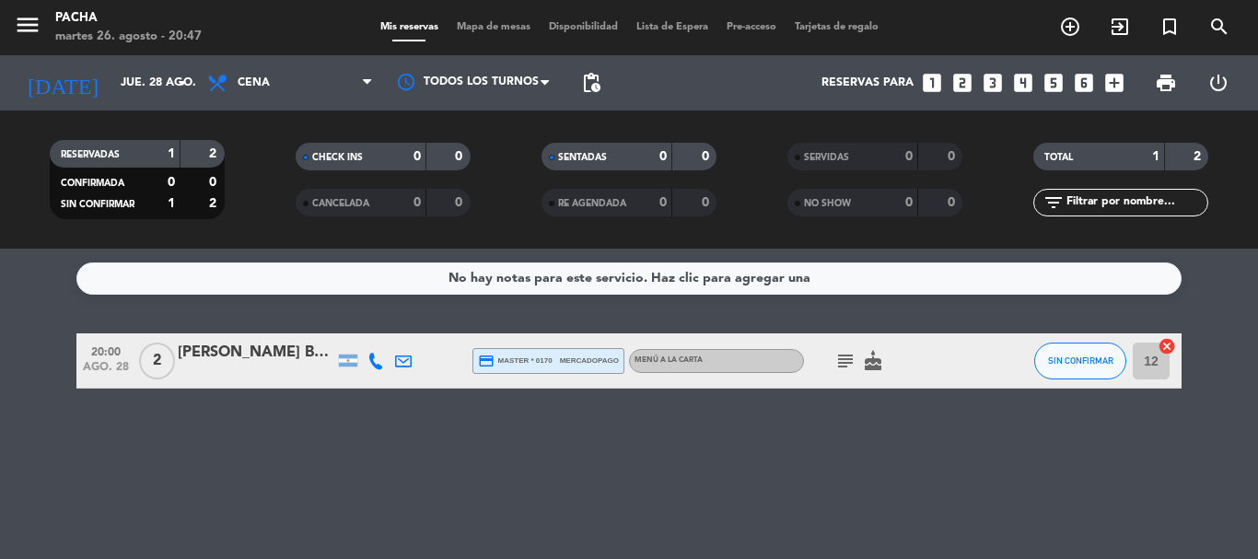
type input "[DATE] ago."
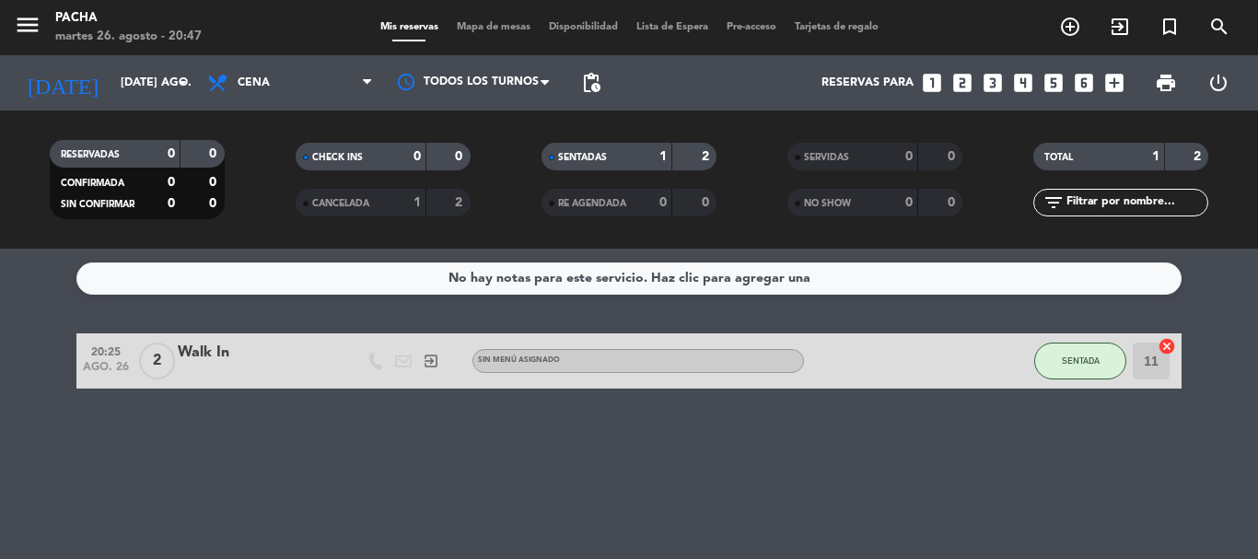
click at [221, 492] on div "No hay notas para este servicio. Haz clic para agregar una 20:25 ago. 26 2 Walk…" at bounding box center [629, 404] width 1258 height 310
click at [155, 68] on input "[DATE] ago." at bounding box center [189, 82] width 156 height 31
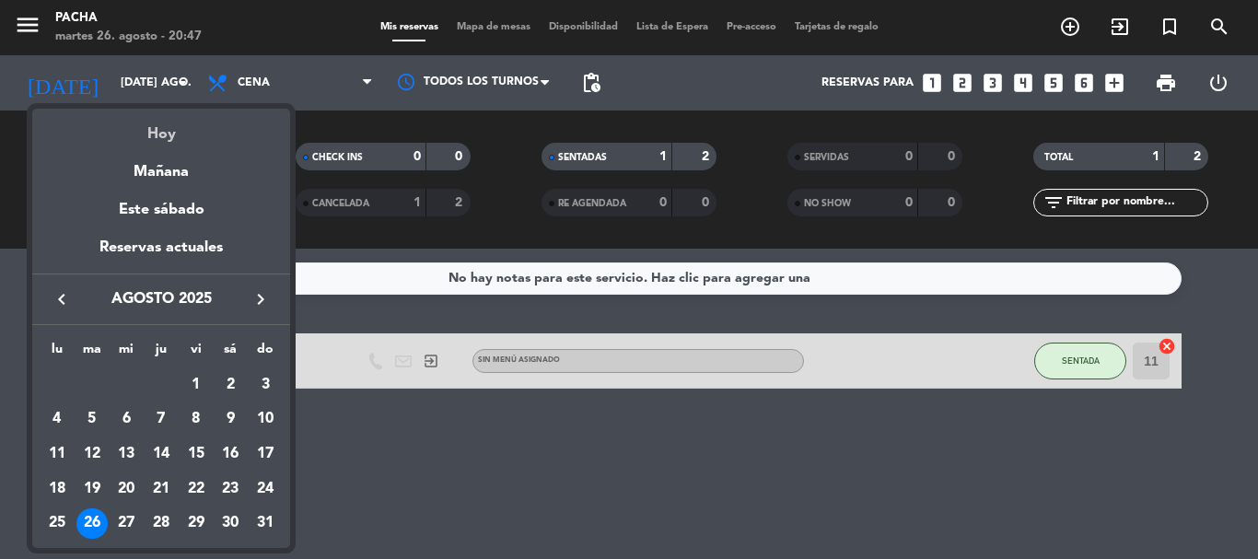
click at [169, 122] on div "Hoy" at bounding box center [161, 128] width 258 height 38
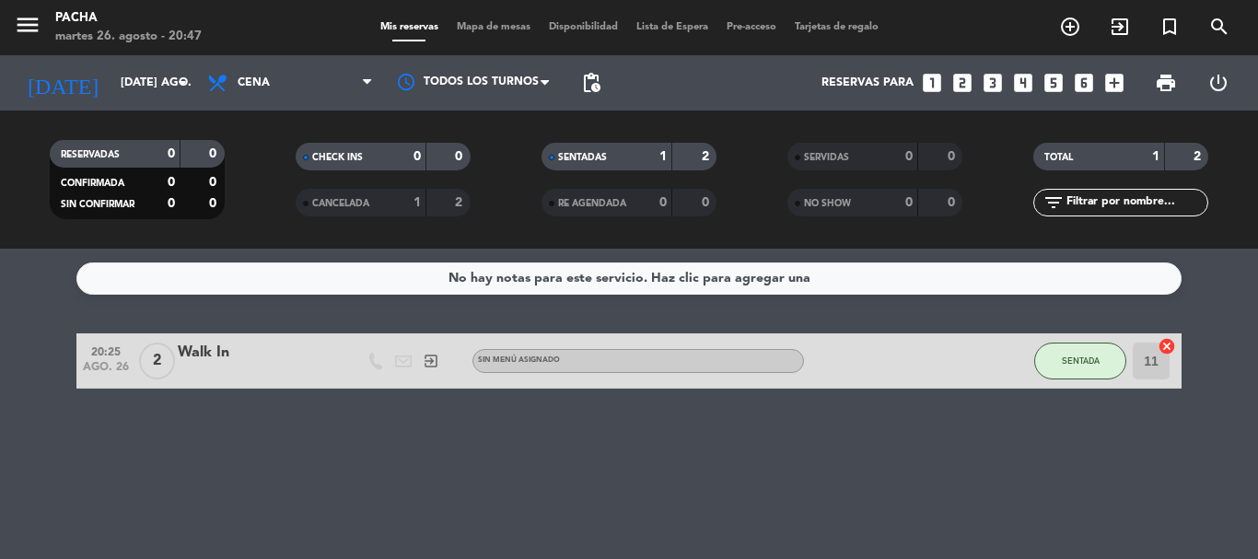
click at [454, 28] on span "Mapa de mesas" at bounding box center [494, 27] width 92 height 10
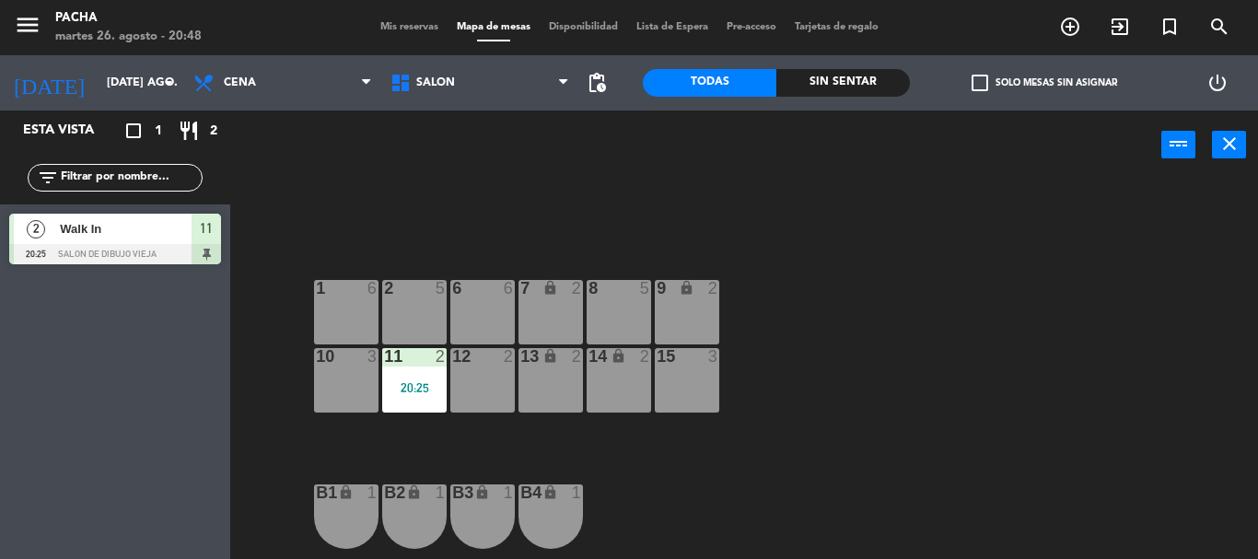
click at [974, 363] on div "6 6 7 lock 2 8 5 9 lock 2 1 6 2 5 11 2 20:25 10 3 12 2 13 lock 2 14 lock 2 15 3…" at bounding box center [750, 369] width 1015 height 379
click at [970, 294] on div "6 6 7 lock 2 8 5 9 lock 2 1 6 2 5 11 2 20:25 10 3 12 2 13 lock 2 14 lock 2 15 3…" at bounding box center [750, 369] width 1015 height 379
click at [569, 206] on div "6 6 7 lock 2 8 5 9 lock 2 1 6 2 5 11 2 20:25 10 3 12 2 13 lock 2 14 lock 2 15 3…" at bounding box center [750, 369] width 1015 height 379
click at [844, 393] on div "6 6 7 lock 2 8 5 9 lock 2 1 6 2 5 11 2 20:25 10 3 12 2 13 lock 2 14 lock 2 15 3…" at bounding box center [750, 369] width 1015 height 379
click at [765, 487] on div "6 6 7 lock 2 8 5 9 lock 2 1 6 2 5 11 2 20:25 10 3 12 2 13 lock 2 14 lock 2 15 3…" at bounding box center [750, 369] width 1015 height 379
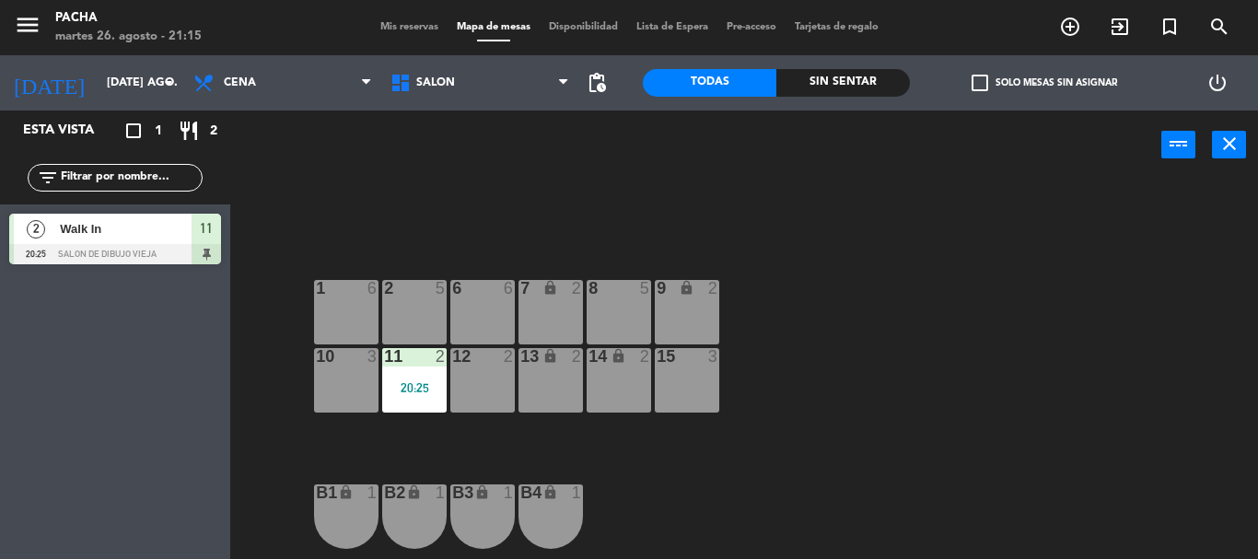
click at [552, 385] on div "13 lock 2" at bounding box center [550, 380] width 64 height 64
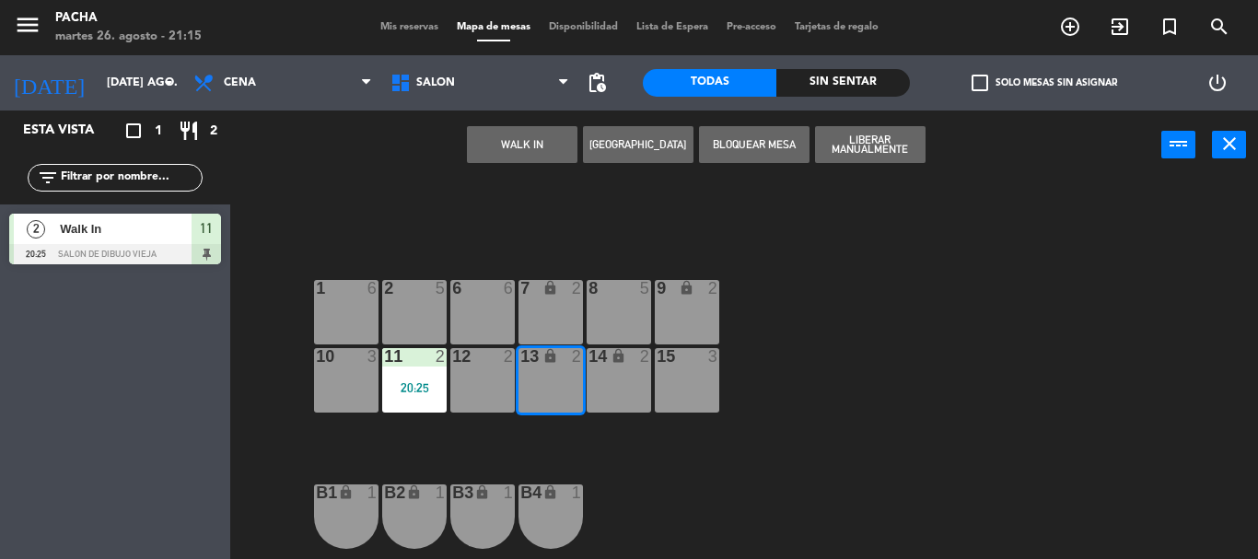
click at [512, 156] on button "WALK IN" at bounding box center [522, 144] width 111 height 37
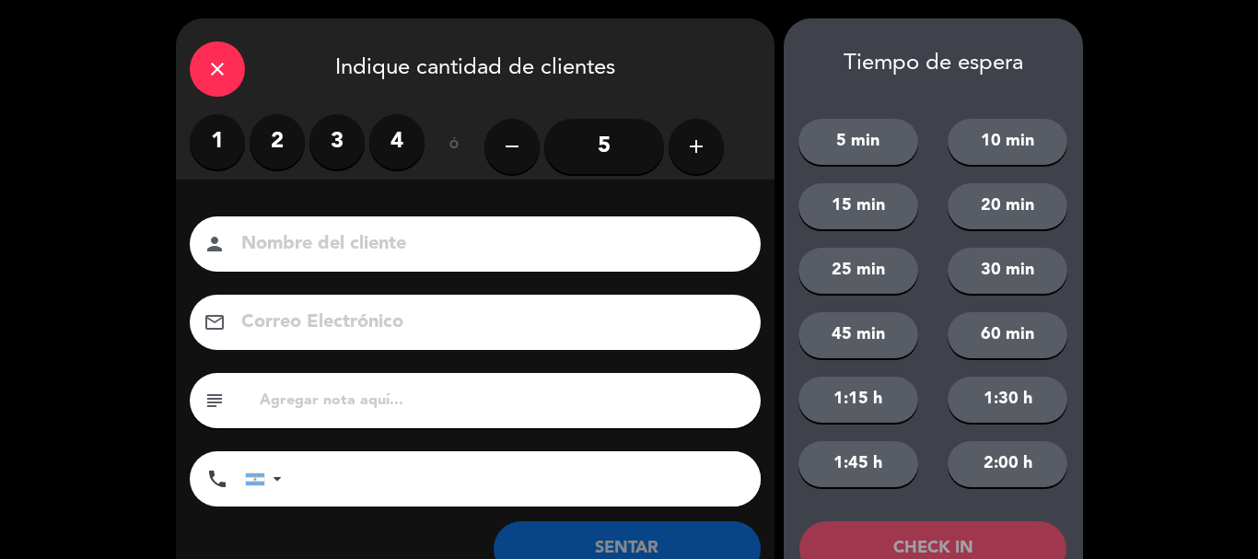
click at [285, 134] on label "2" at bounding box center [277, 141] width 55 height 55
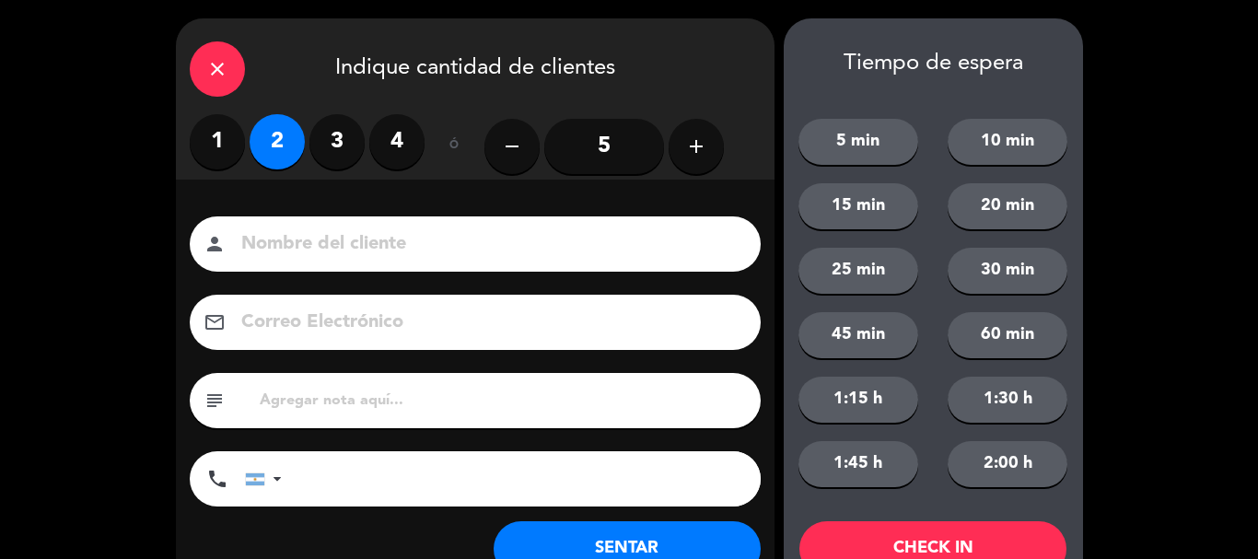
scroll to position [64, 0]
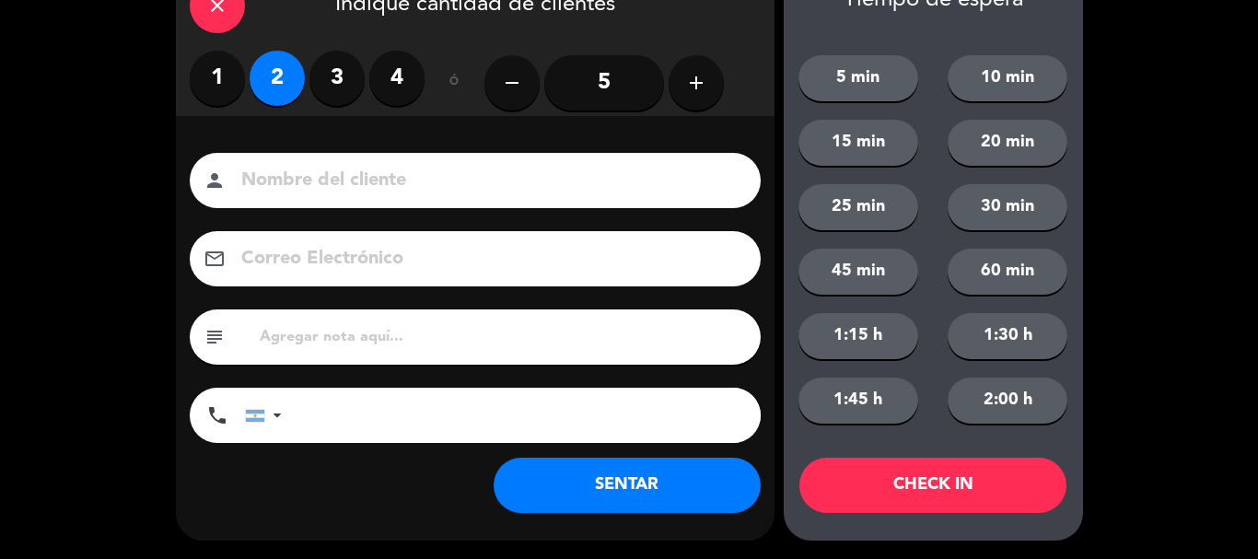
click at [696, 499] on button "SENTAR" at bounding box center [627, 485] width 267 height 55
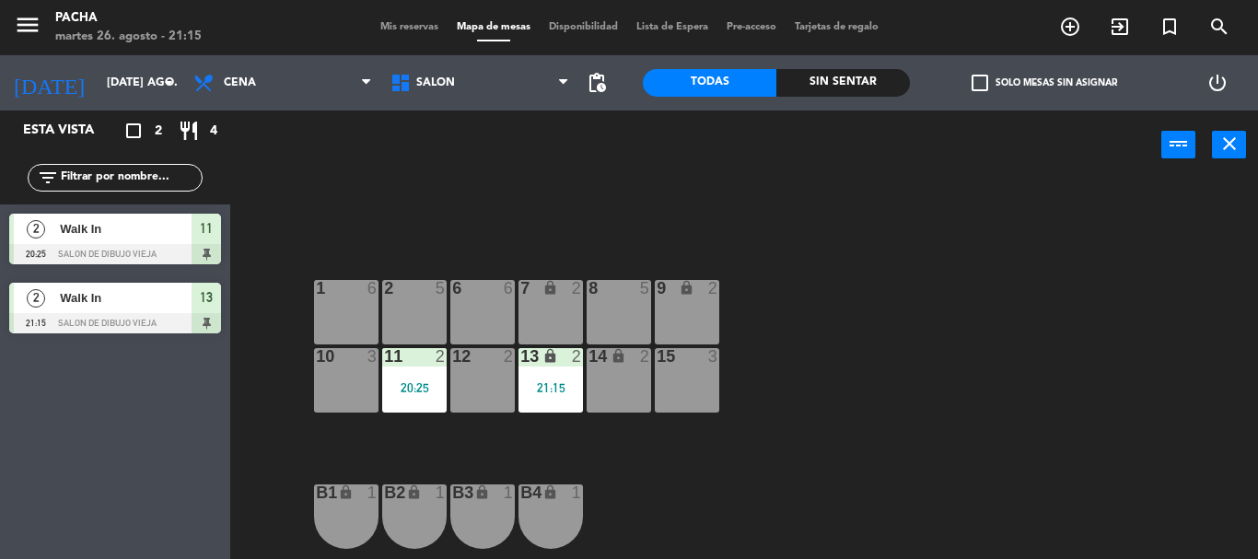
click at [839, 454] on div "6 6 7 lock 2 8 5 9 lock 2 1 6 2 5 11 2 20:25 10 3 12 2 13 lock 2 21:15 14 lock …" at bounding box center [750, 369] width 1015 height 379
